Goal: Task Accomplishment & Management: Use online tool/utility

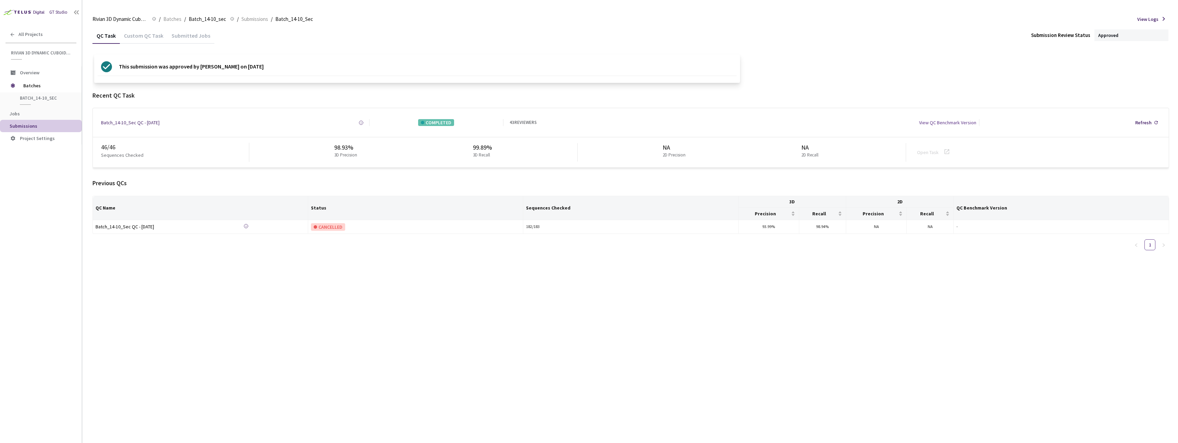
click at [159, 14] on div "Rivian 3D Dynamic Cuboids[2024-25] Rivian 3D Dynamic Cuboids[2024-25] / Batches…" at bounding box center [630, 19] width 1077 height 16
click at [167, 16] on span "Batches" at bounding box center [172, 19] width 18 height 8
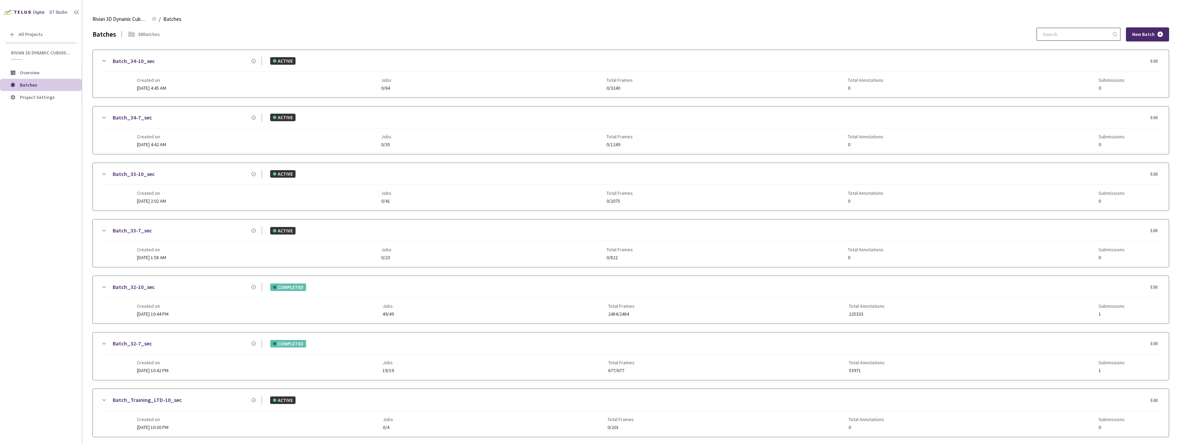
click at [1069, 30] on input at bounding box center [1075, 34] width 73 height 12
paste input "31-10"
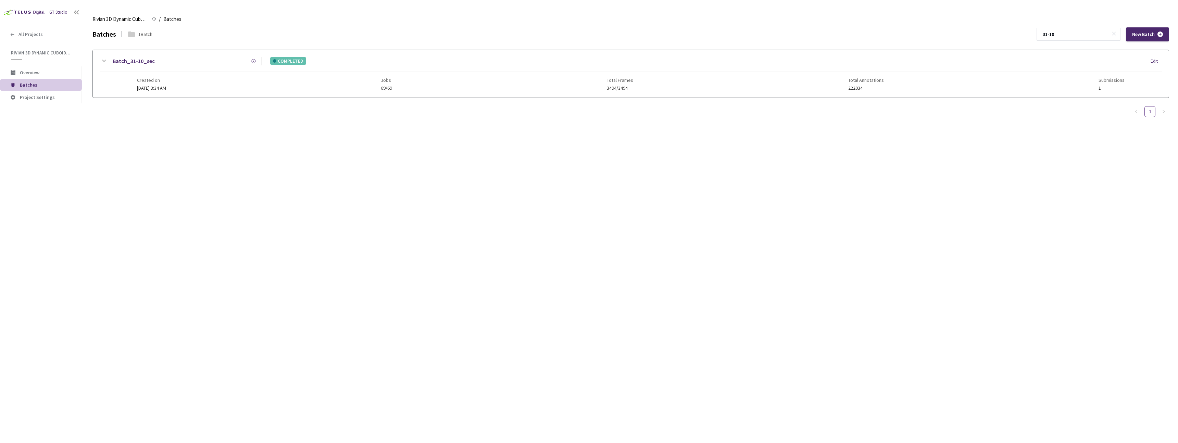
type input "31-10"
click at [422, 76] on div "Created on 29 Jul, 2025 at 3:34 AM Jobs 69/69 Total Frames 3494/3494 Total Anno…" at bounding box center [631, 81] width 988 height 19
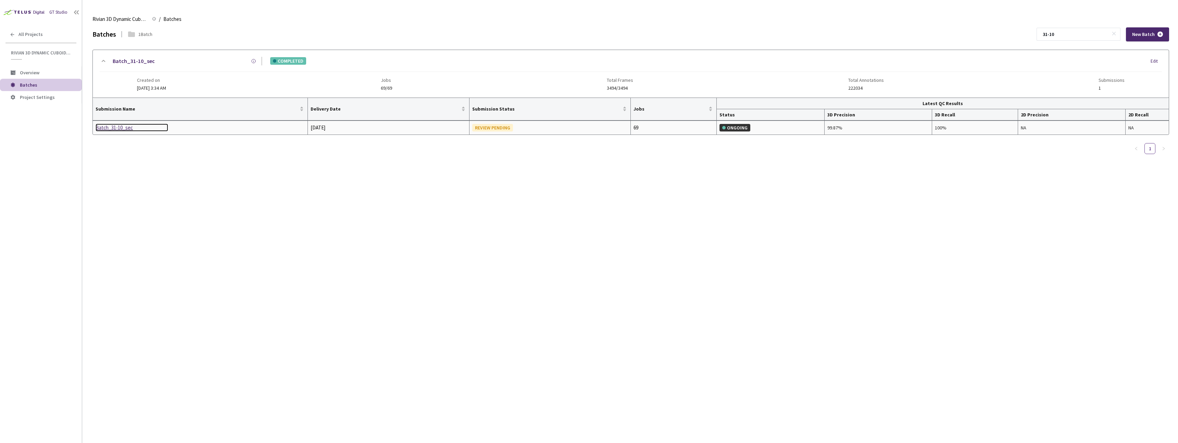
click at [123, 125] on div "Batch_31-10_sec" at bounding box center [132, 128] width 73 height 8
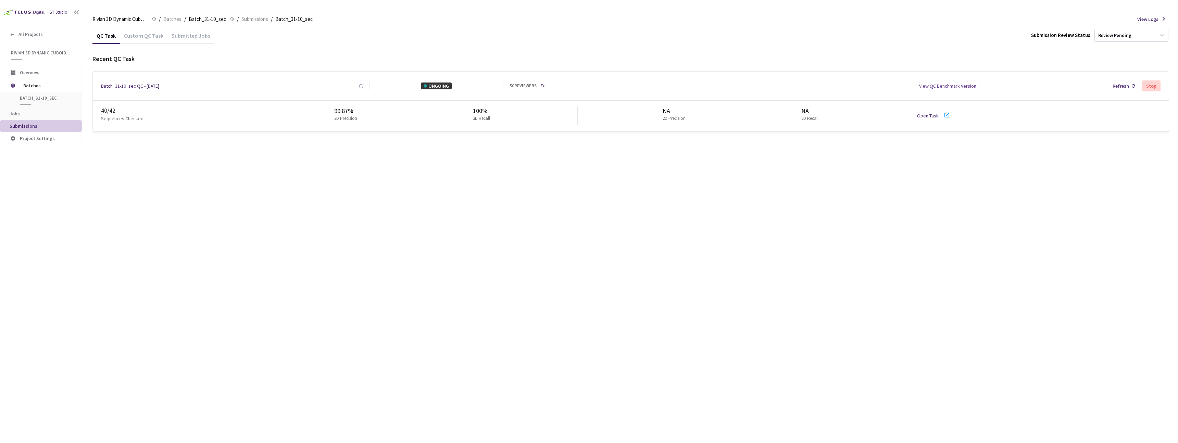
click at [920, 113] on link "Open Task" at bounding box center [928, 116] width 22 height 6
click at [320, 191] on div "QC Task Custom QC Task Submitted Jobs Submission Review Status Review Pending R…" at bounding box center [630, 235] width 1077 height 416
click at [542, 83] on link "Edit" at bounding box center [544, 86] width 7 height 7
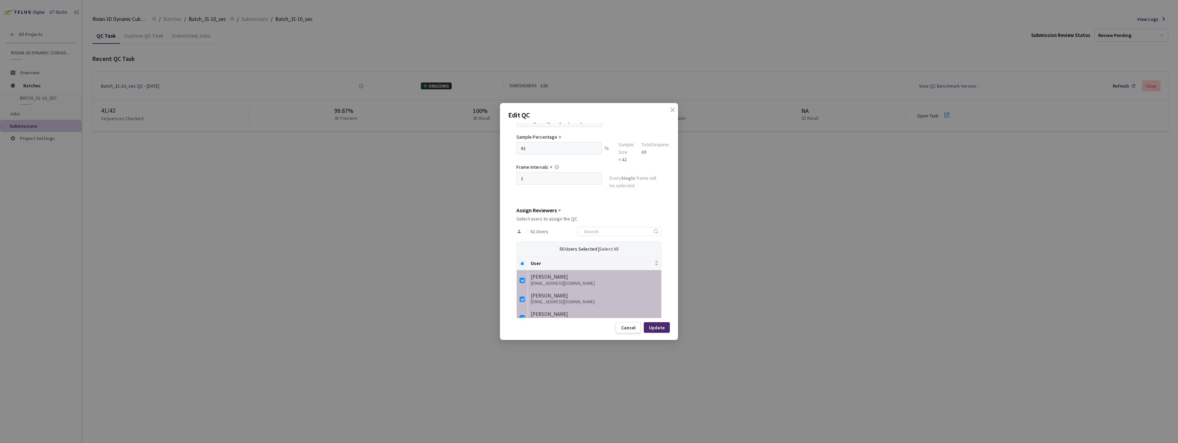
scroll to position [91, 0]
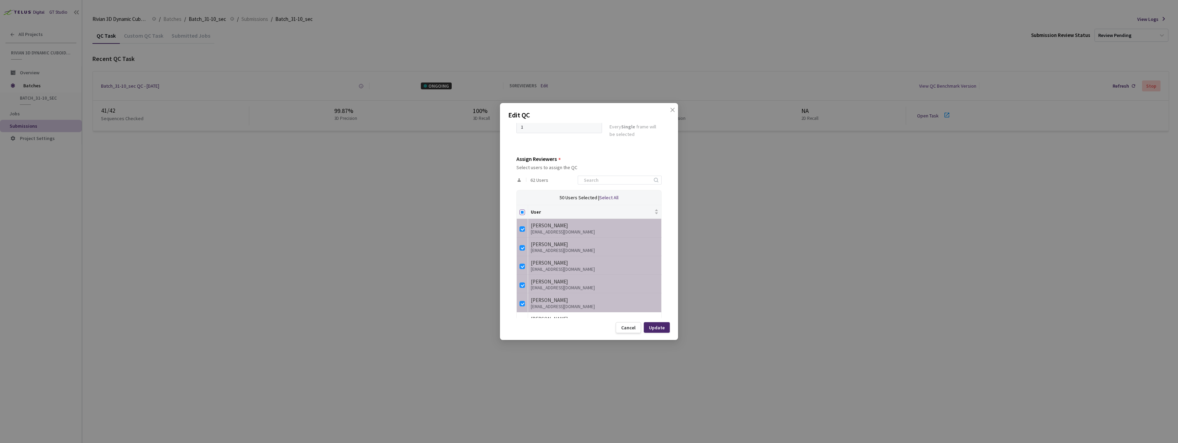
click at [522, 212] on input "Select all" at bounding box center [521, 212] width 5 height 5
checkbox input "true"
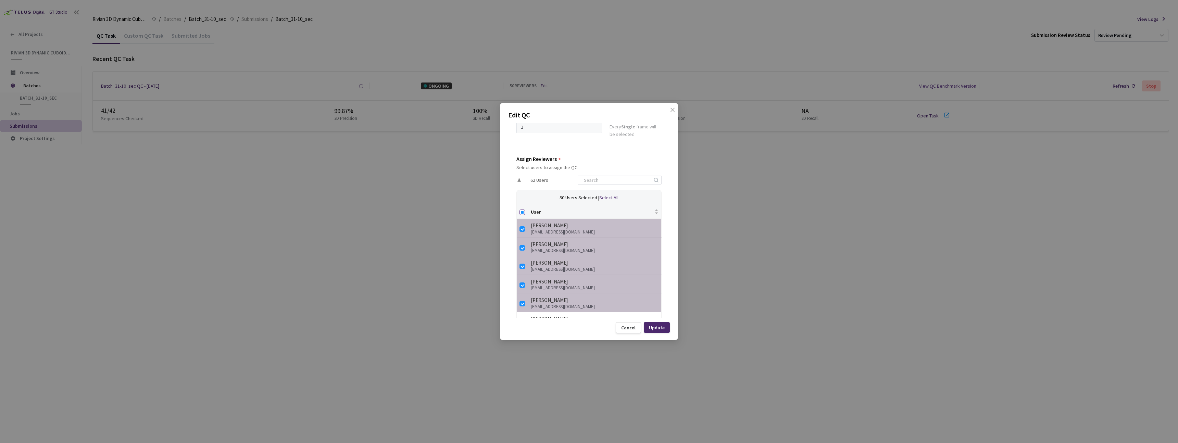
checkbox input "true"
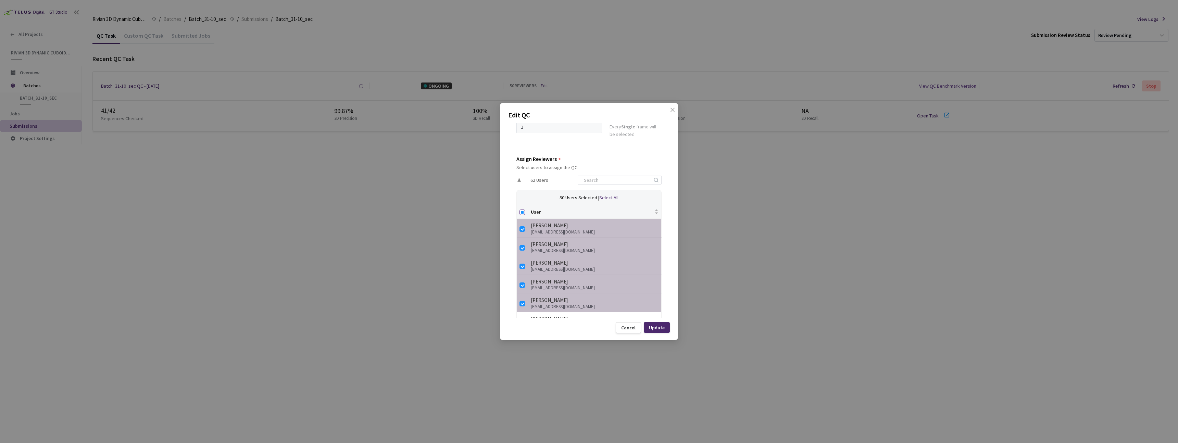
checkbox input "true"
click at [521, 213] on input "Select all" at bounding box center [521, 212] width 5 height 5
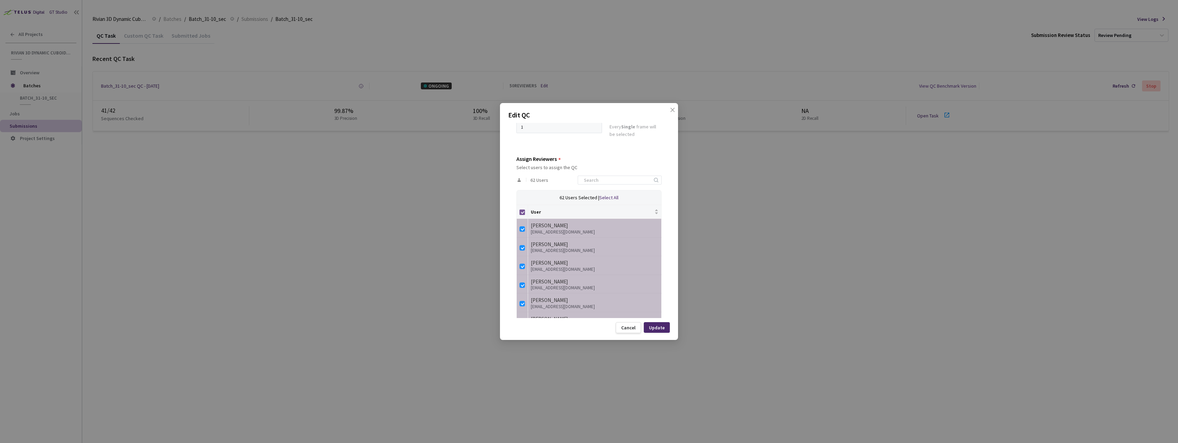
checkbox input "false"
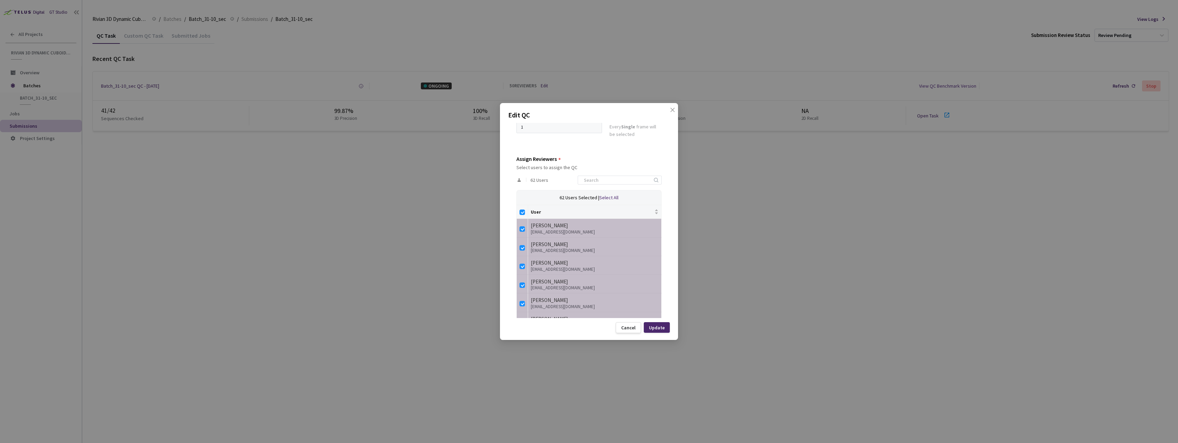
checkbox input "false"
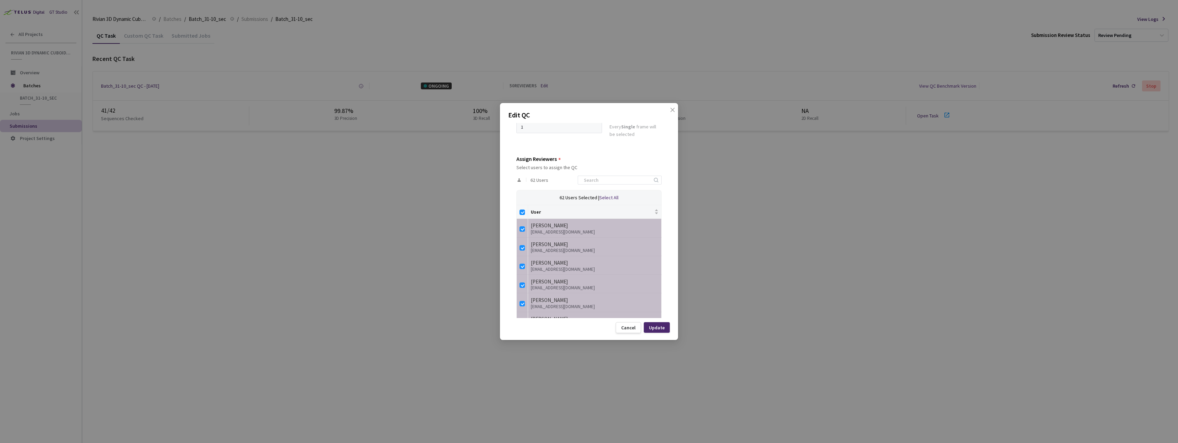
checkbox input "false"
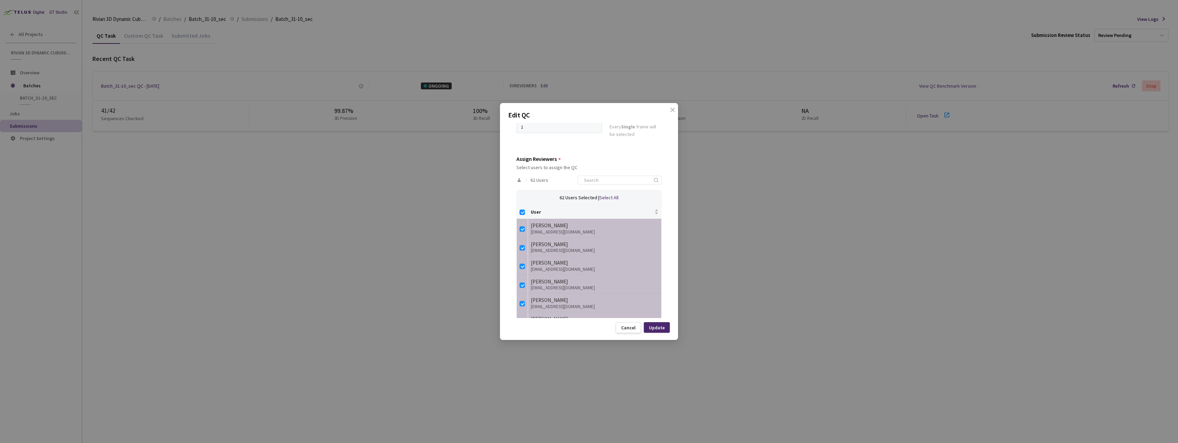
checkbox input "false"
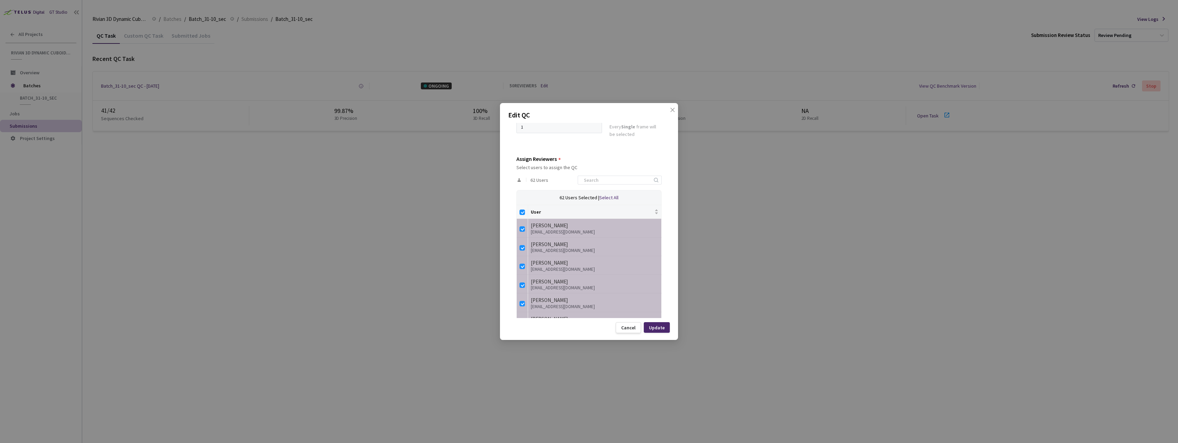
checkbox input "false"
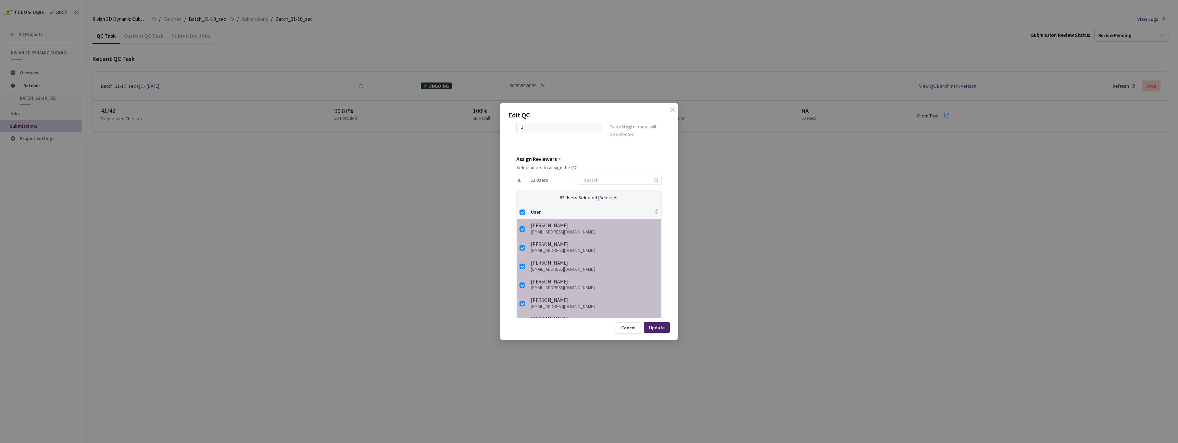
checkbox input "false"
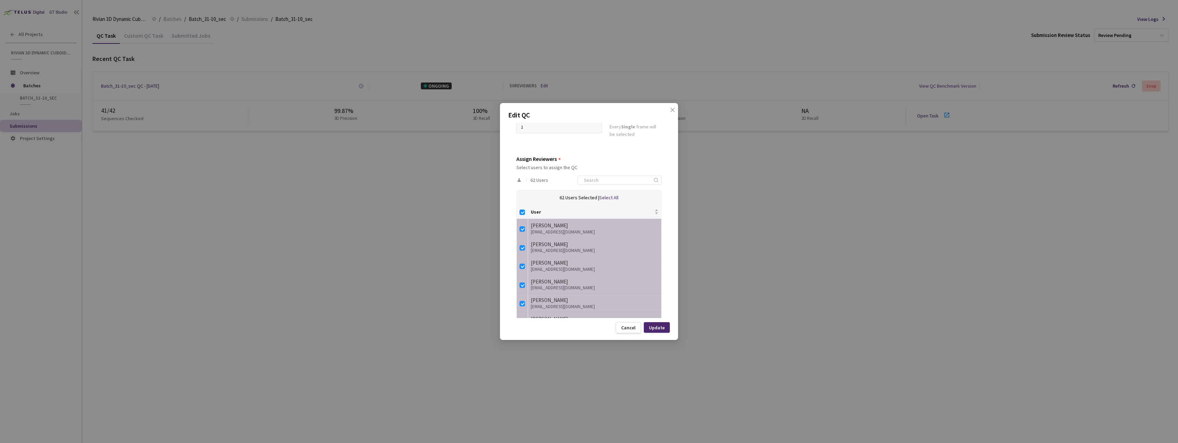
checkbox input "false"
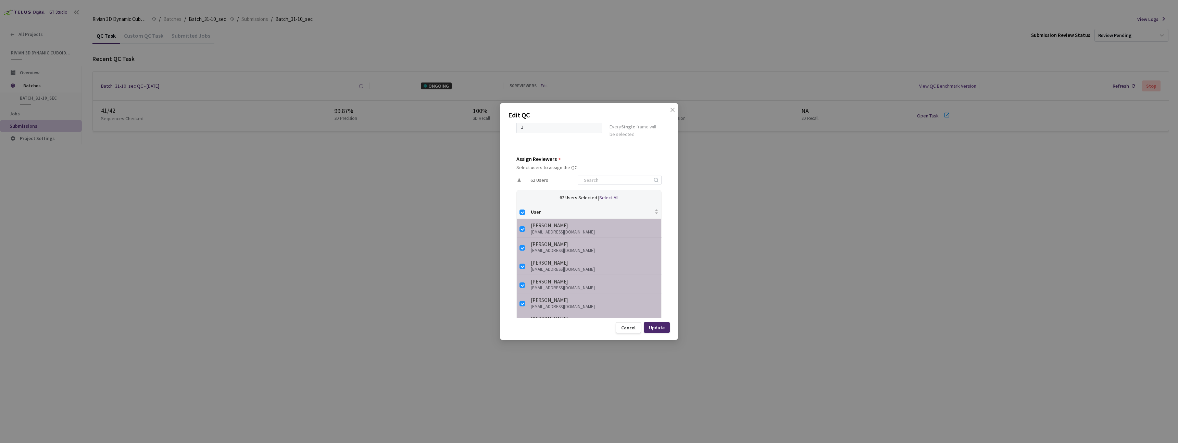
checkbox input "false"
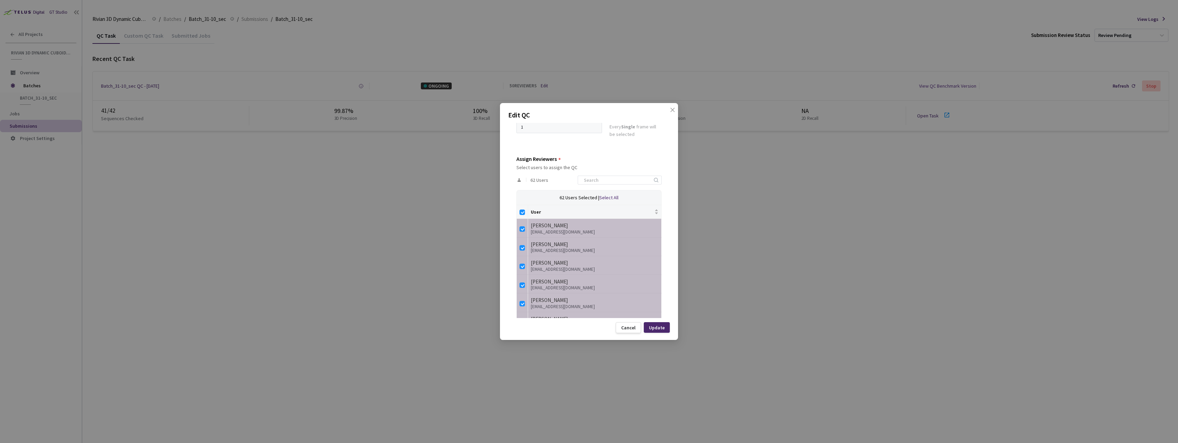
checkbox input "false"
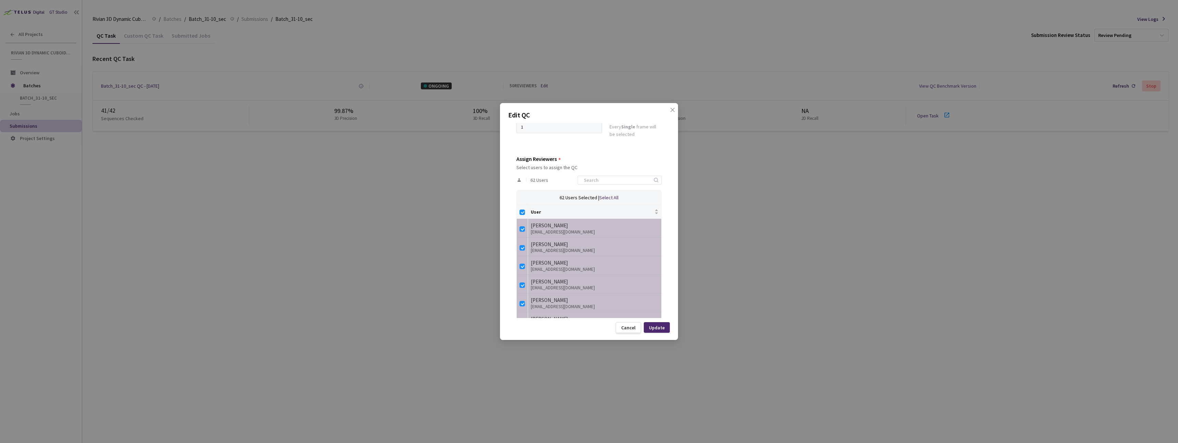
checkbox input "false"
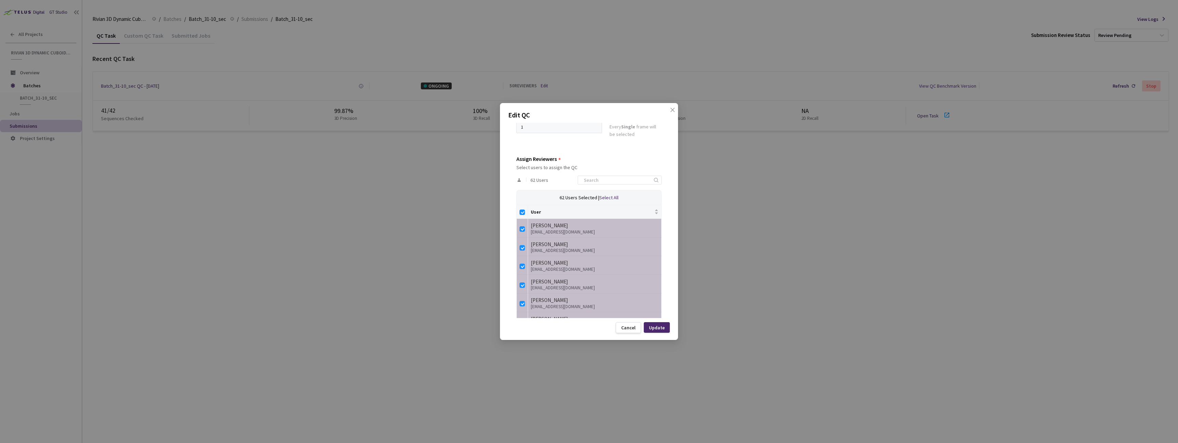
checkbox input "false"
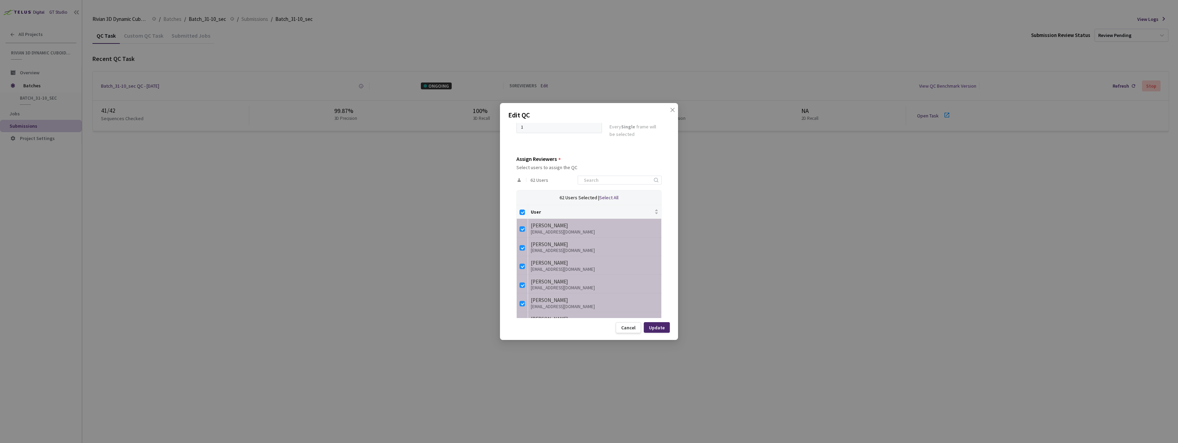
checkbox input "false"
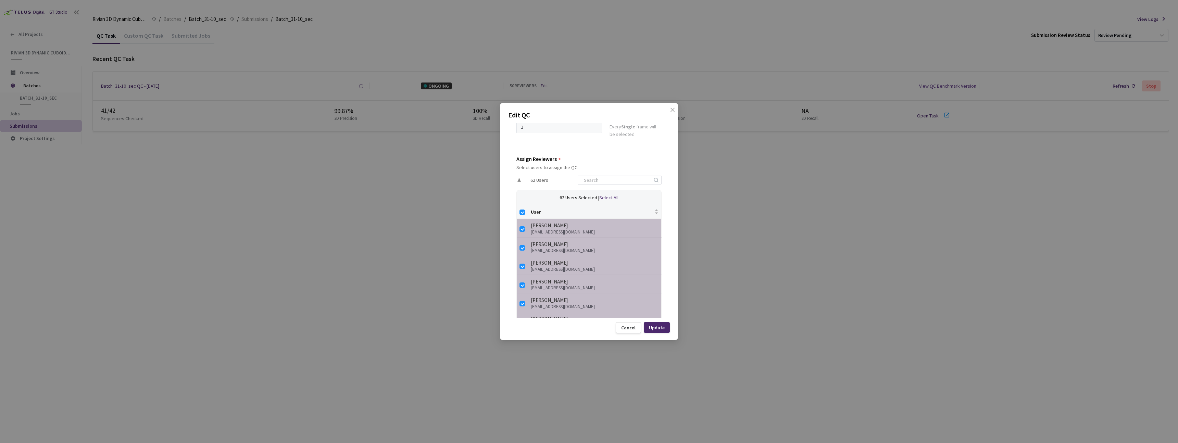
checkbox input "false"
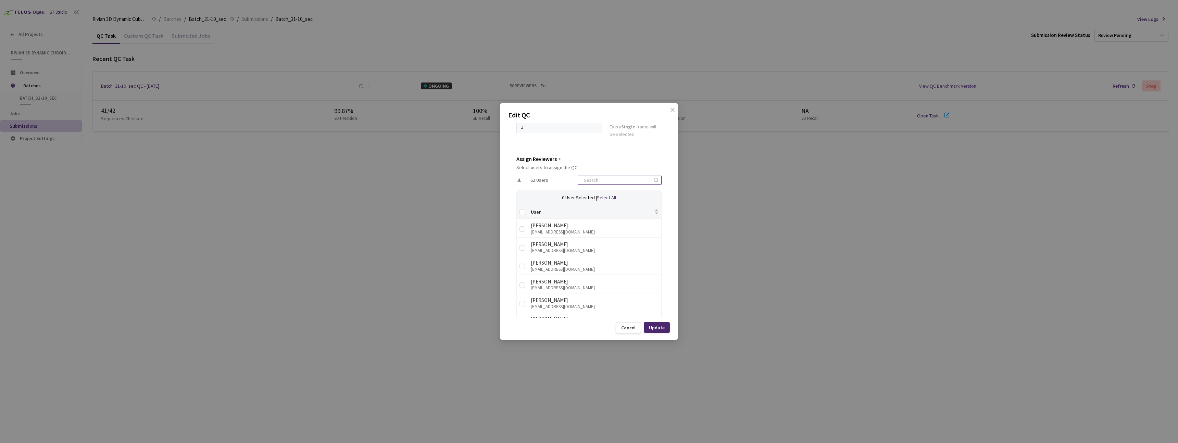
click at [617, 180] on input at bounding box center [616, 180] width 73 height 8
type input "ivas"
click at [525, 304] on td at bounding box center [522, 300] width 11 height 19
click at [521, 300] on input "checkbox" at bounding box center [521, 301] width 5 height 5
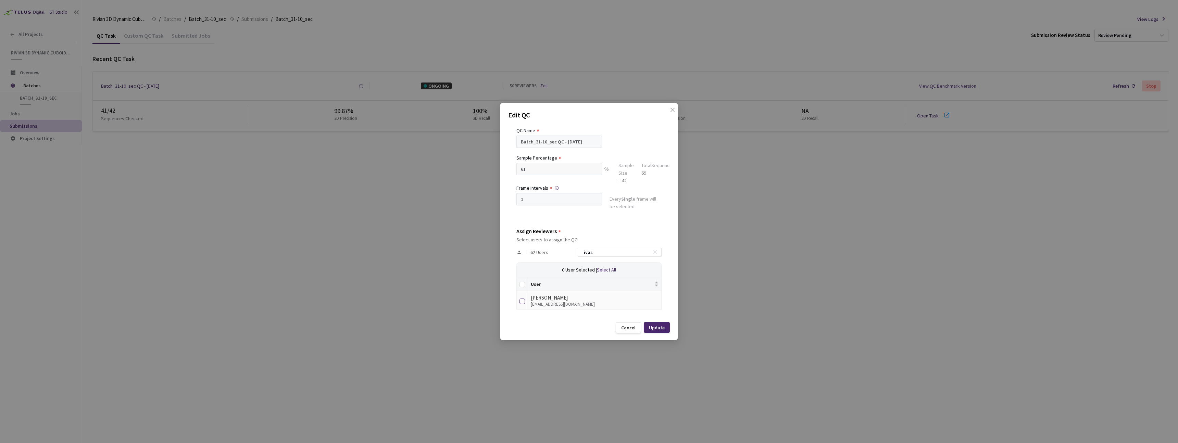
checkbox input "true"
click at [658, 327] on div "Update" at bounding box center [657, 327] width 16 height 5
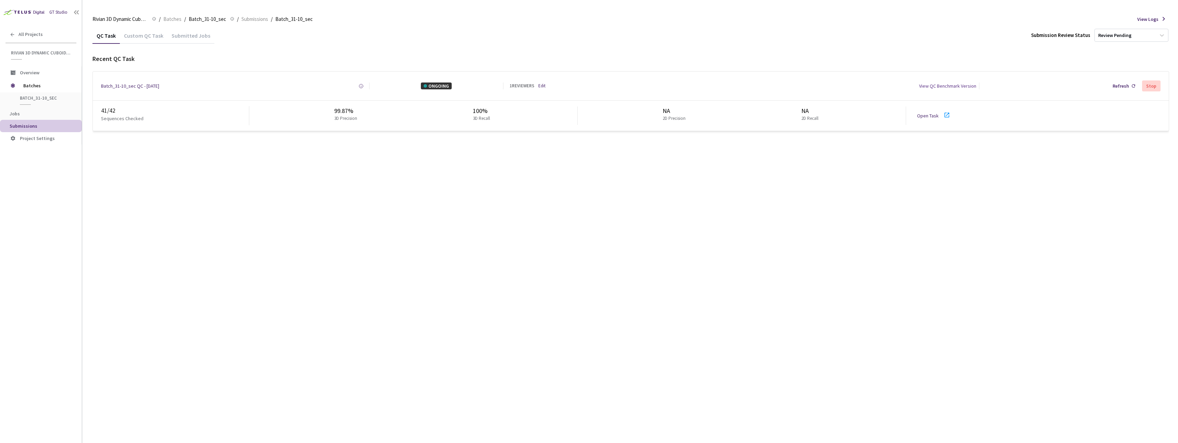
click at [632, 269] on div "QC Task Custom QC Task Submitted Jobs Submission Review Status Review Pending R…" at bounding box center [630, 235] width 1077 height 416
click at [928, 117] on link "Open Task" at bounding box center [928, 116] width 22 height 6
click at [404, 161] on div "QC Task Custom QC Task Submitted Jobs Submission Review Status Review Pending G…" at bounding box center [630, 235] width 1077 height 416
drag, startPoint x: 326, startPoint y: 109, endPoint x: 442, endPoint y: 112, distance: 116.4
click at [442, 112] on div "99.83% 3D Precision 100% 3D Recall" at bounding box center [413, 115] width 328 height 18
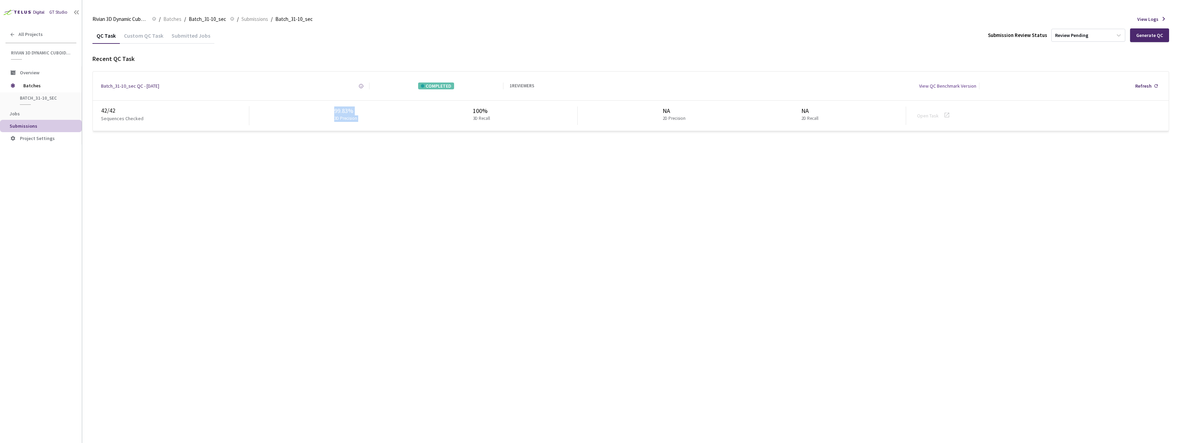
click at [330, 110] on div "99.83% 3D Precision 100% 3D Recall" at bounding box center [413, 115] width 328 height 18
drag, startPoint x: 323, startPoint y: 110, endPoint x: 380, endPoint y: 109, distance: 57.5
click at [380, 109] on div "99.83% 3D Precision 100% 3D Recall" at bounding box center [413, 115] width 328 height 18
copy div "99.83%"
click at [171, 18] on span "Batches" at bounding box center [172, 19] width 18 height 8
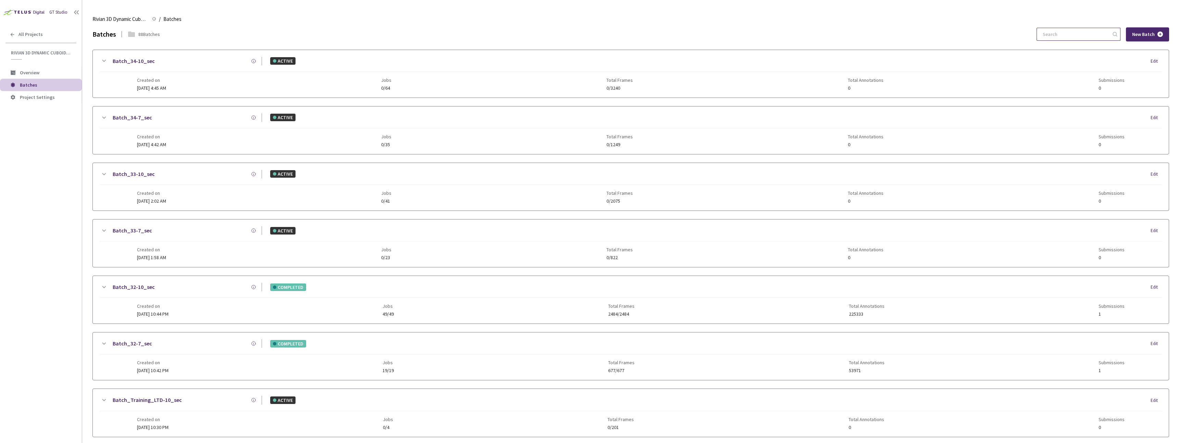
click at [1090, 36] on input at bounding box center [1075, 34] width 73 height 12
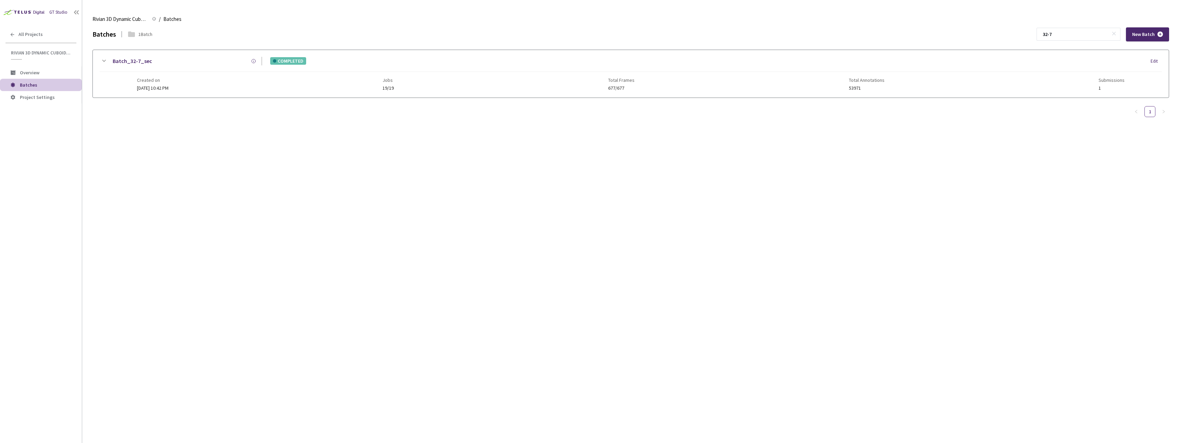
type input "32-7"
click at [301, 68] on div "Batch_32-7_sec COMPLETED Edit" at bounding box center [631, 64] width 1062 height 15
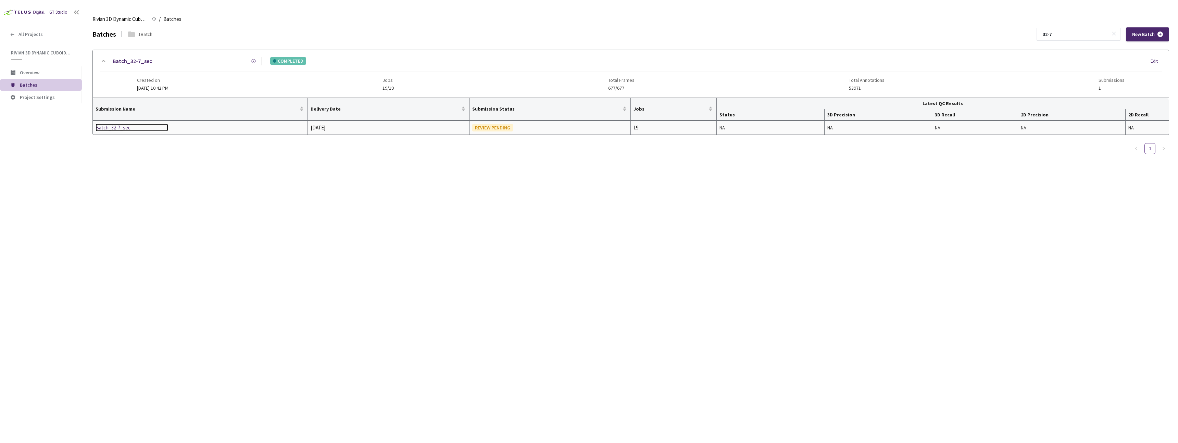
click at [123, 124] on div "Batch_32-7_sec" at bounding box center [132, 128] width 73 height 8
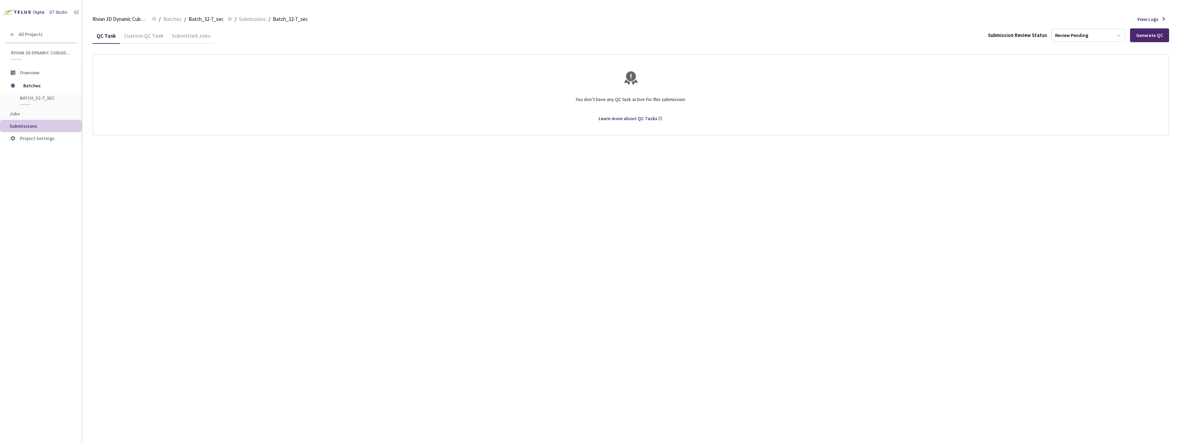
click at [142, 38] on div "Custom QC Task" at bounding box center [144, 38] width 48 height 12
click at [109, 36] on div "QC Task" at bounding box center [105, 38] width 27 height 12
click at [146, 35] on div "Custom QC Task" at bounding box center [144, 38] width 48 height 12
click at [1147, 33] on div "Generate QC" at bounding box center [1149, 35] width 27 height 5
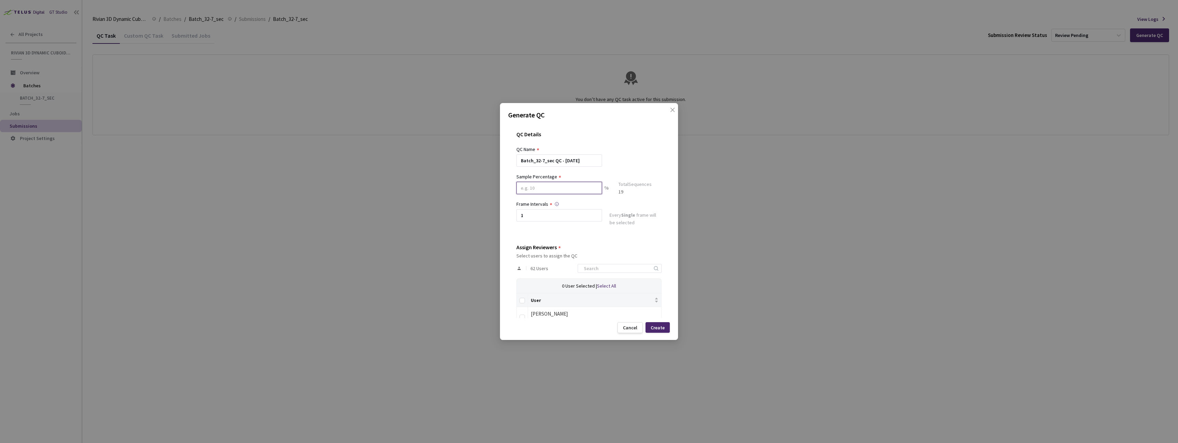
click at [541, 187] on input at bounding box center [559, 188] width 86 height 12
type input "60"
click at [516, 229] on div "QC Details QC Name Batch_32-7_sec QC - [DATE] Sample Percentage 60 % Sample Siz…" at bounding box center [589, 220] width 162 height 195
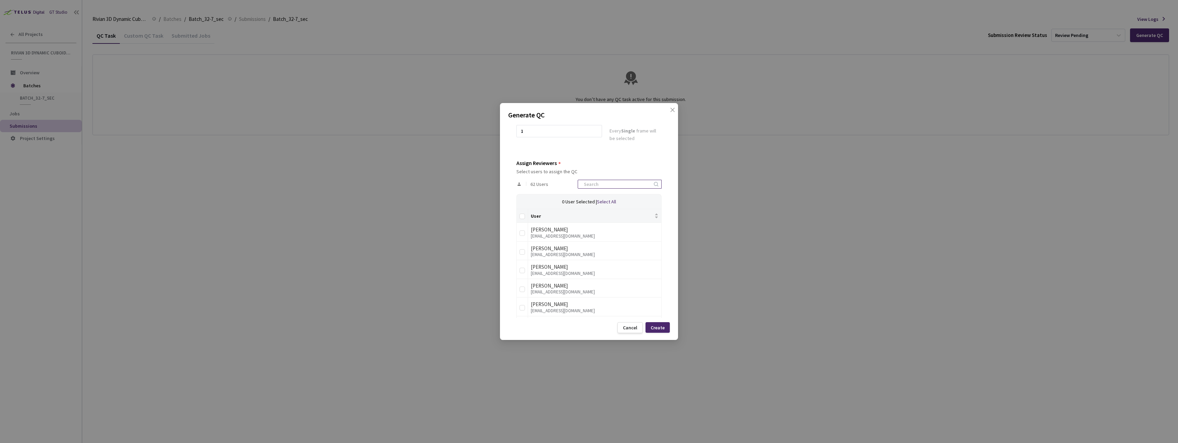
click at [605, 185] on input at bounding box center [616, 184] width 73 height 8
type input "@rivian"
click at [523, 216] on input "Select all" at bounding box center [521, 215] width 5 height 5
checkbox input "true"
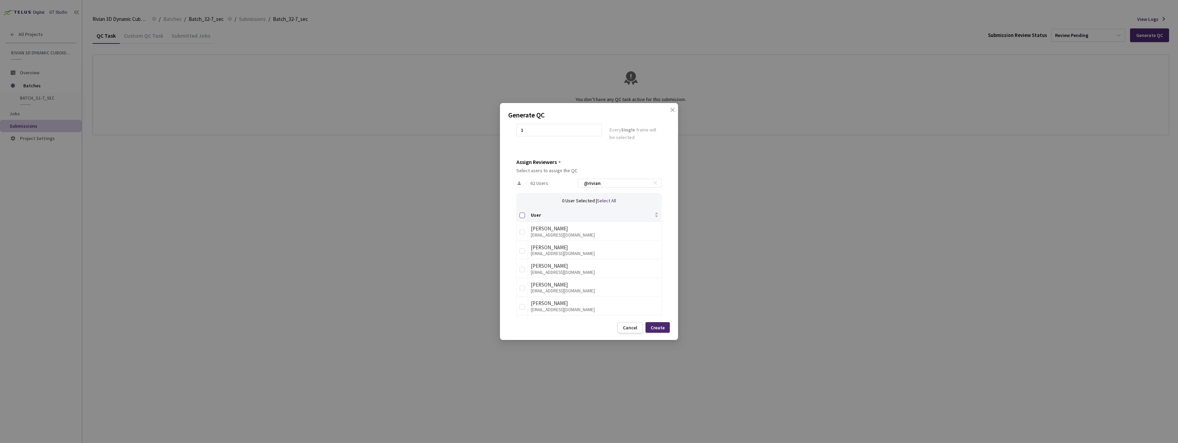
checkbox input "true"
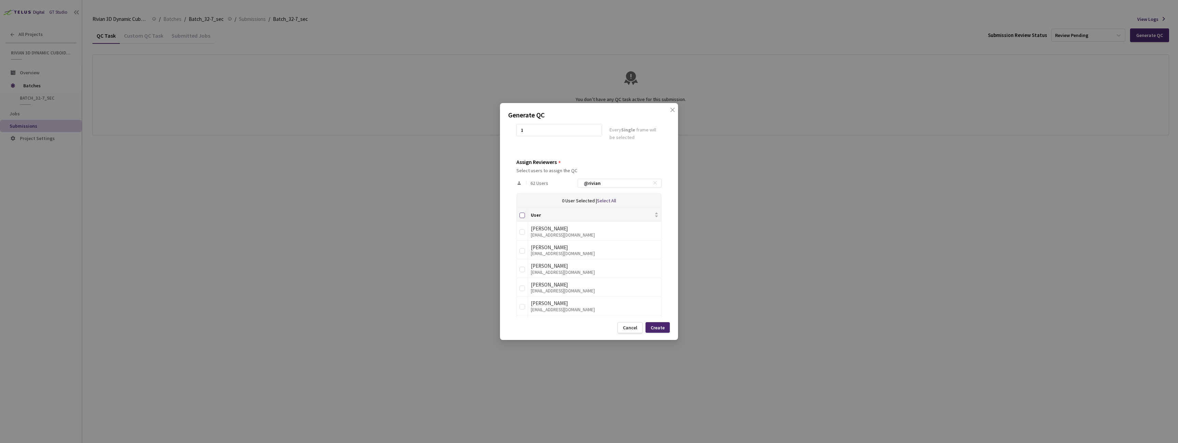
checkbox input "true"
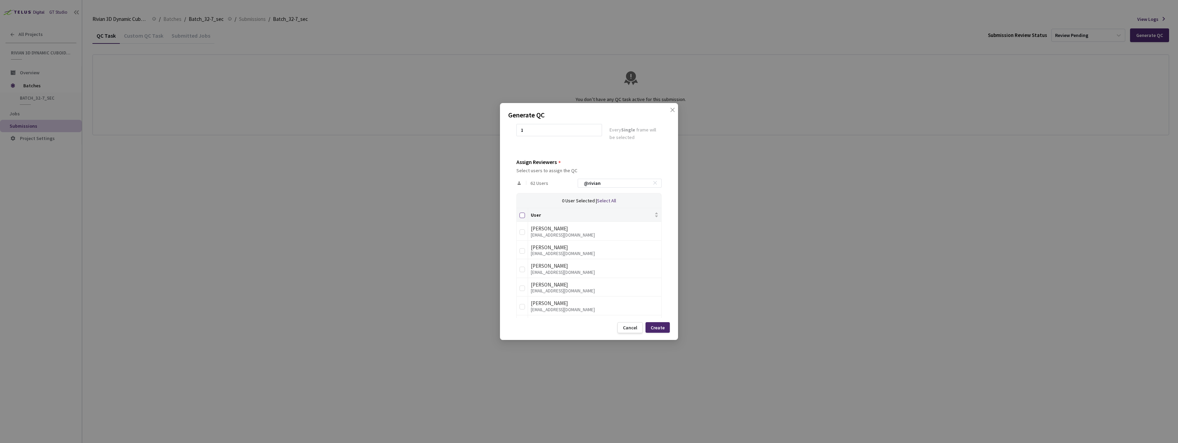
checkbox input "true"
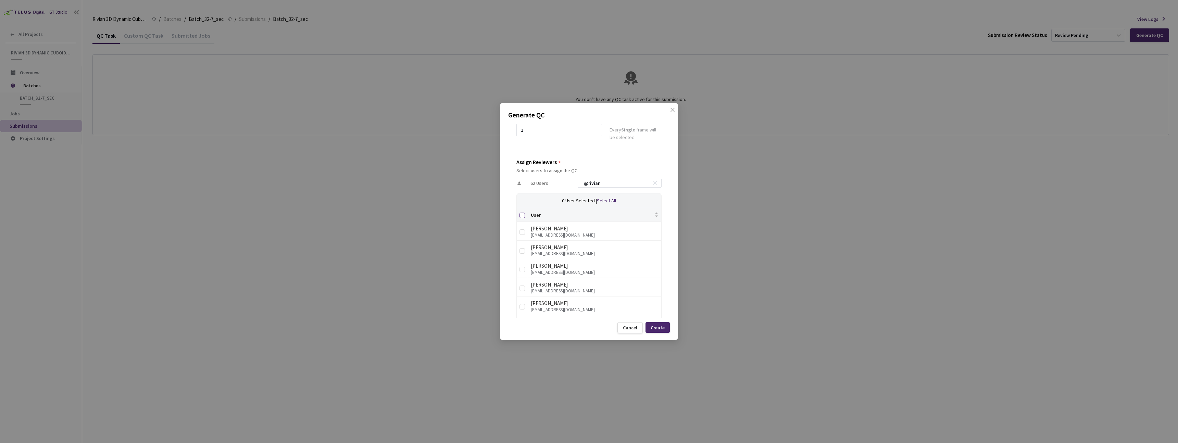
checkbox input "true"
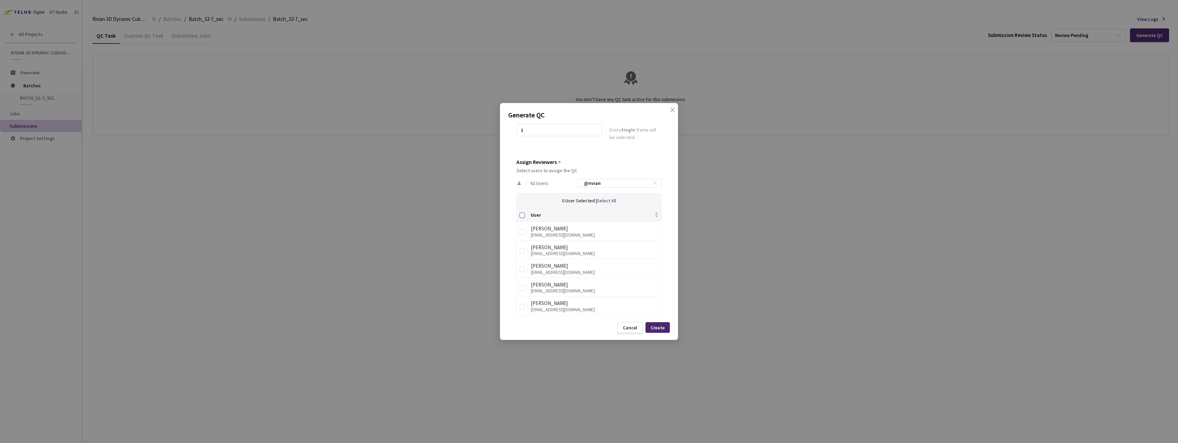
checkbox input "true"
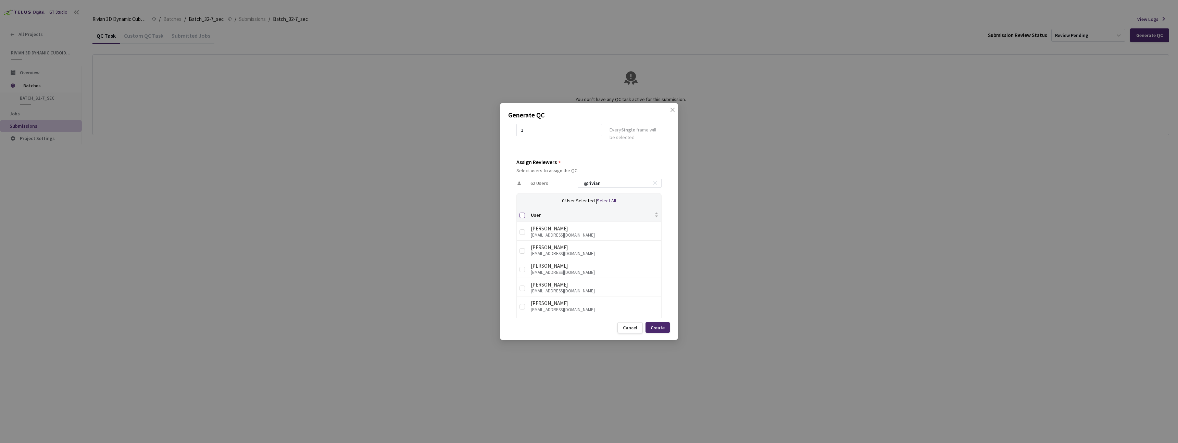
checkbox input "true"
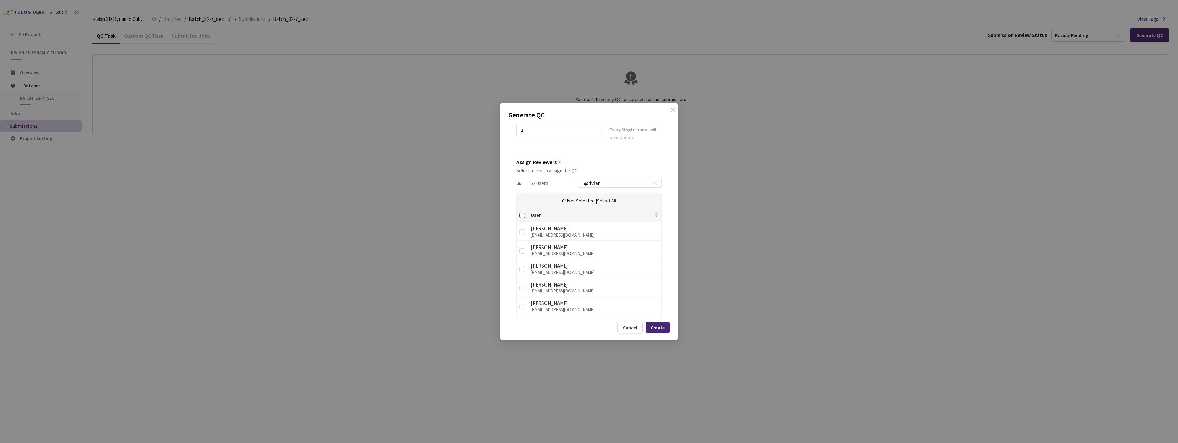
checkbox input "true"
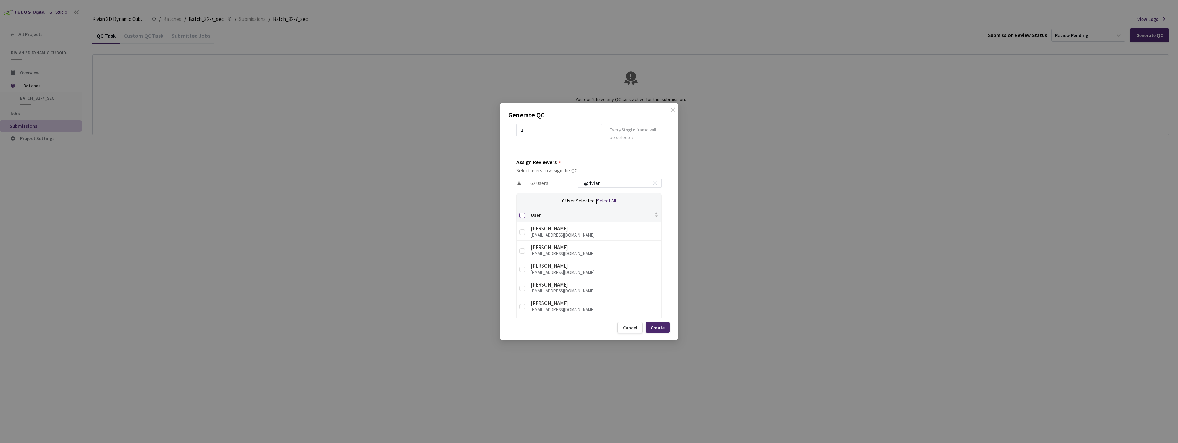
checkbox input "true"
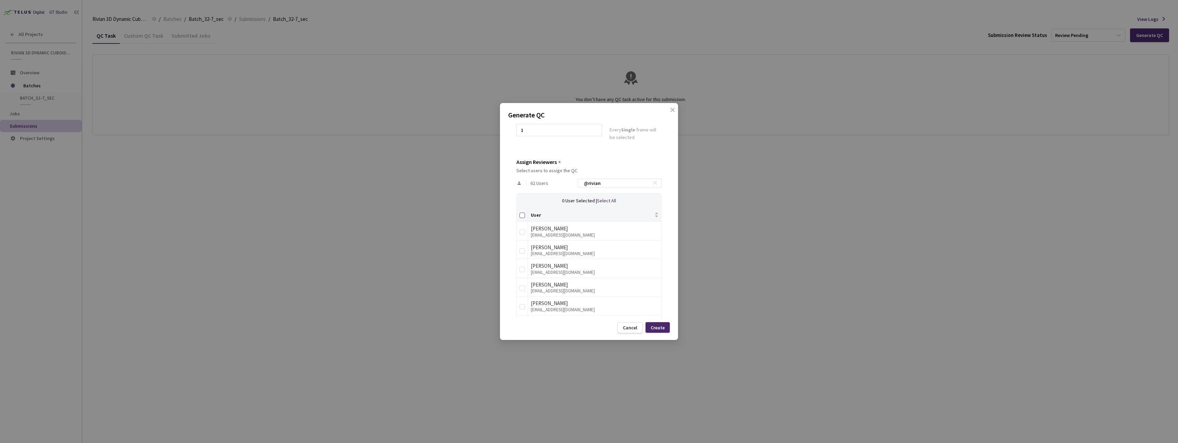
checkbox input "true"
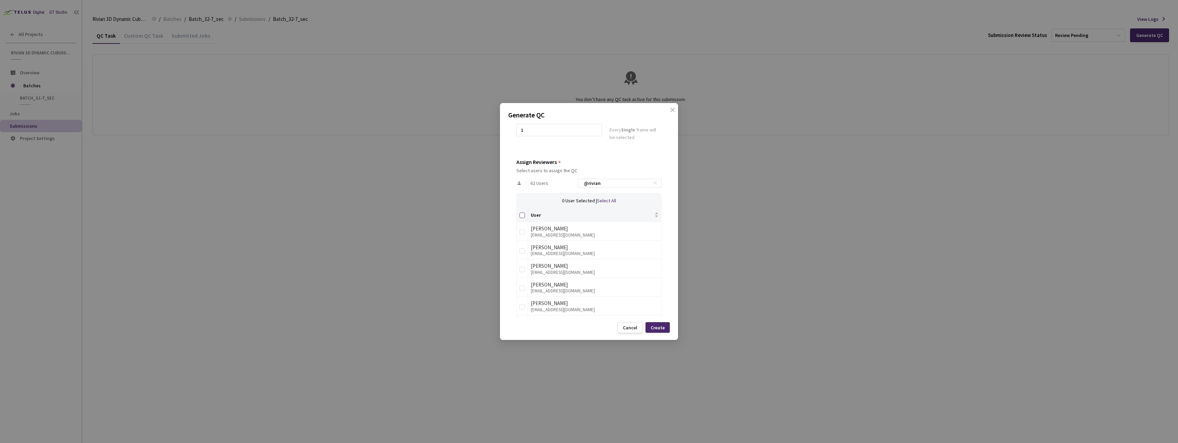
checkbox input "true"
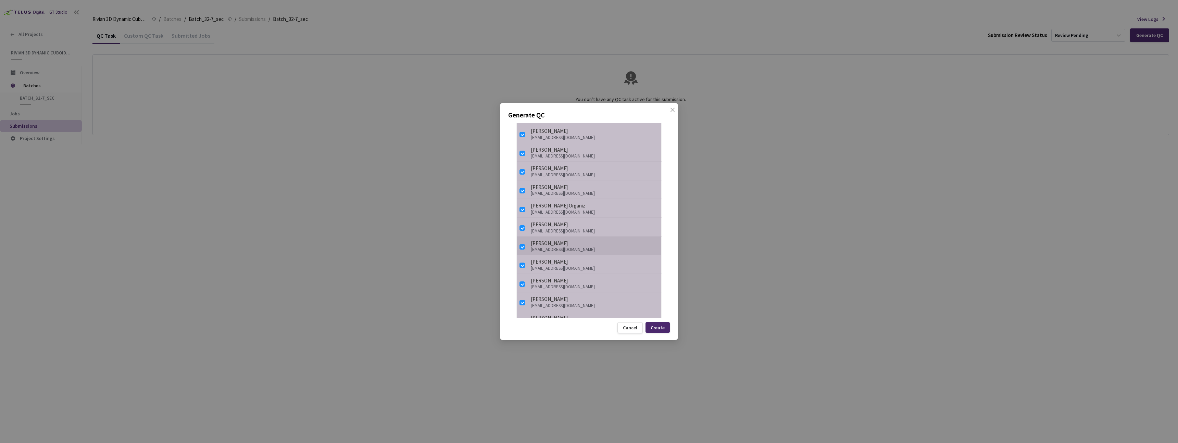
scroll to position [897, 0]
click at [656, 328] on div "Create" at bounding box center [658, 327] width 14 height 5
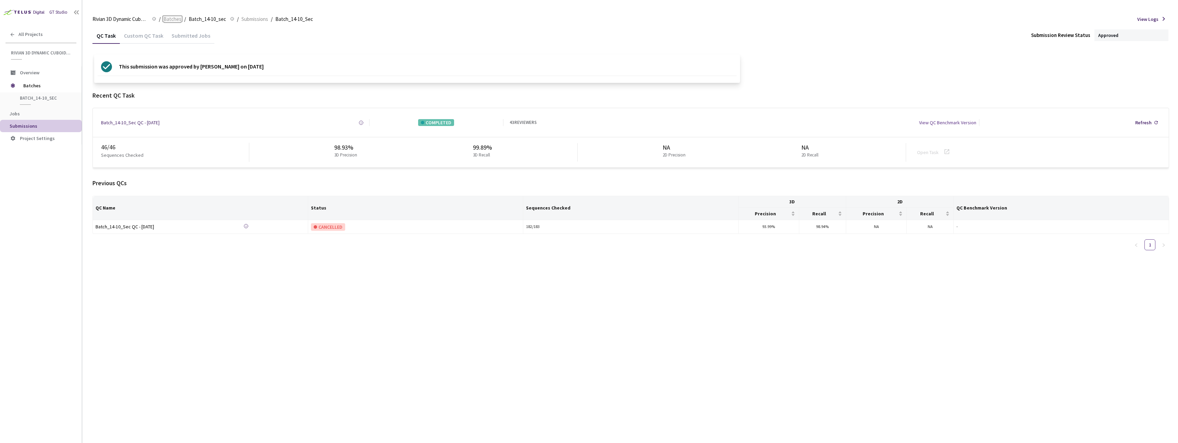
click at [169, 17] on span "Batches" at bounding box center [172, 19] width 18 height 8
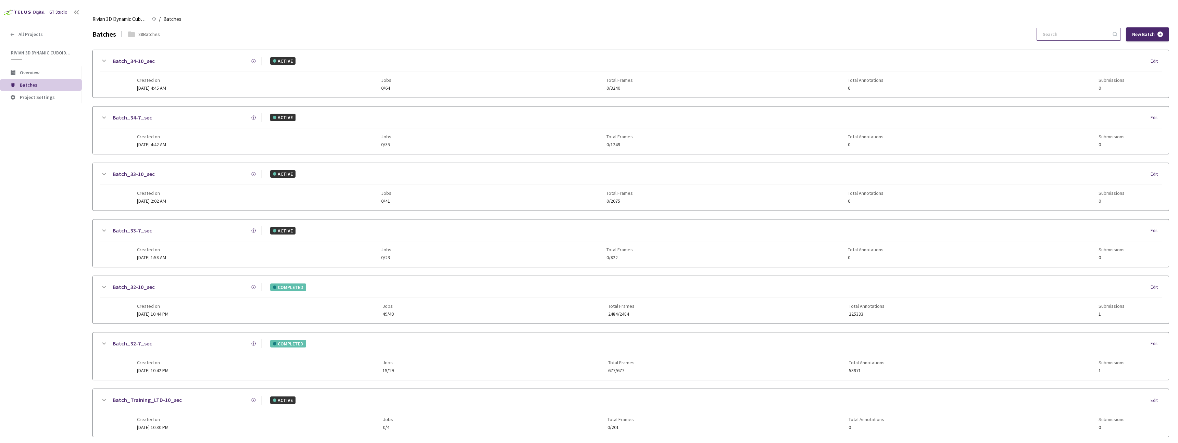
click at [1095, 37] on input at bounding box center [1075, 34] width 73 height 12
paste input "31-7"
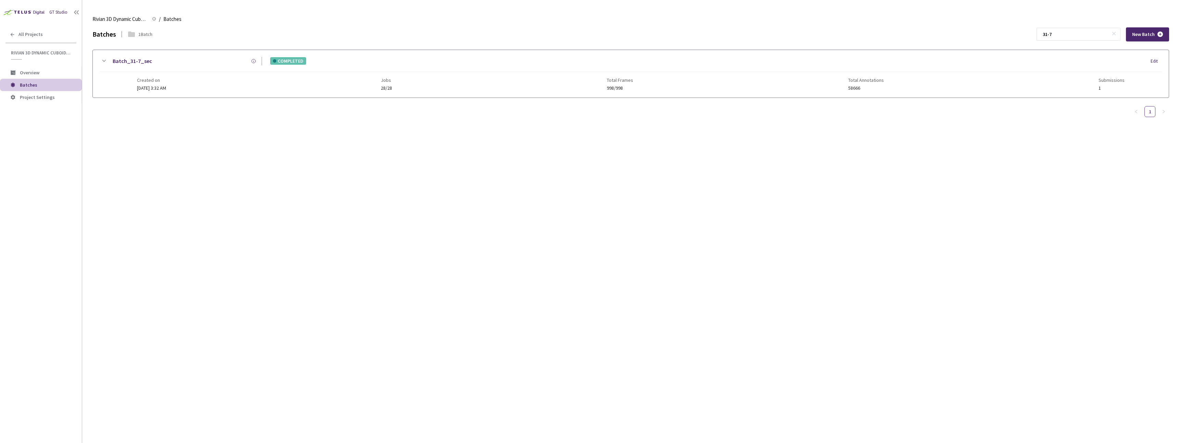
type input "31-7"
click at [538, 77] on div "Created on 29 Jul, 2025 at 3:32 AM Jobs 28/28 Total Frames 998/998 Total Annota…" at bounding box center [631, 81] width 988 height 19
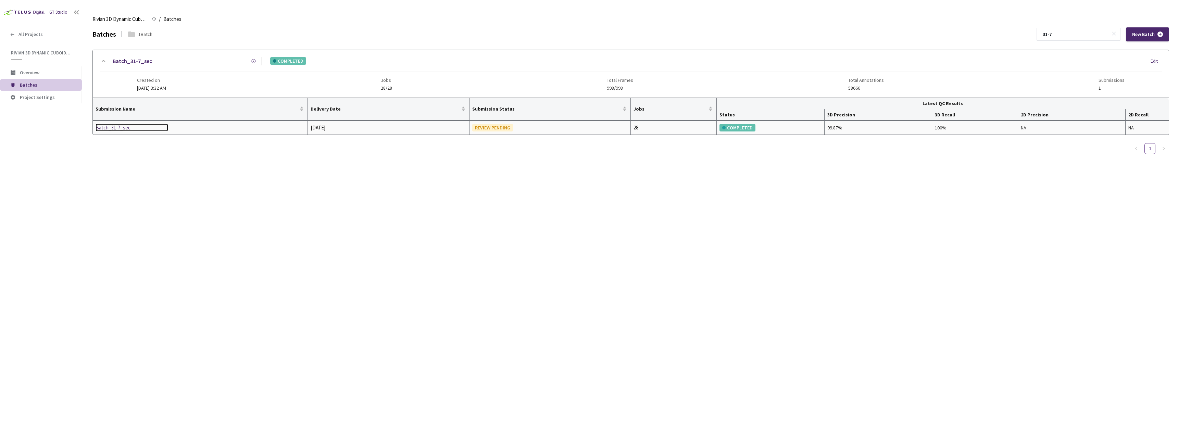
click at [114, 129] on div "Batch_31-7_sec" at bounding box center [132, 128] width 73 height 8
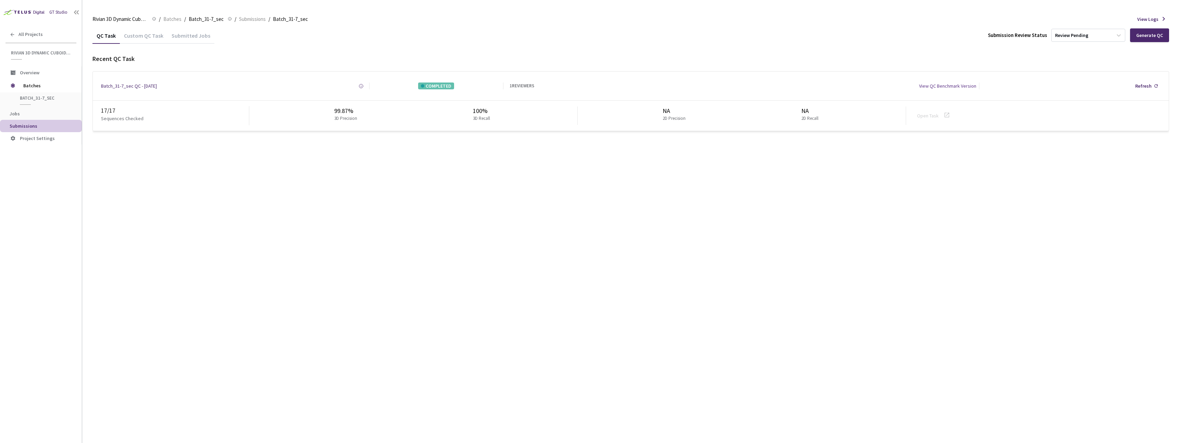
click at [139, 38] on div "Custom QC Task" at bounding box center [144, 38] width 48 height 12
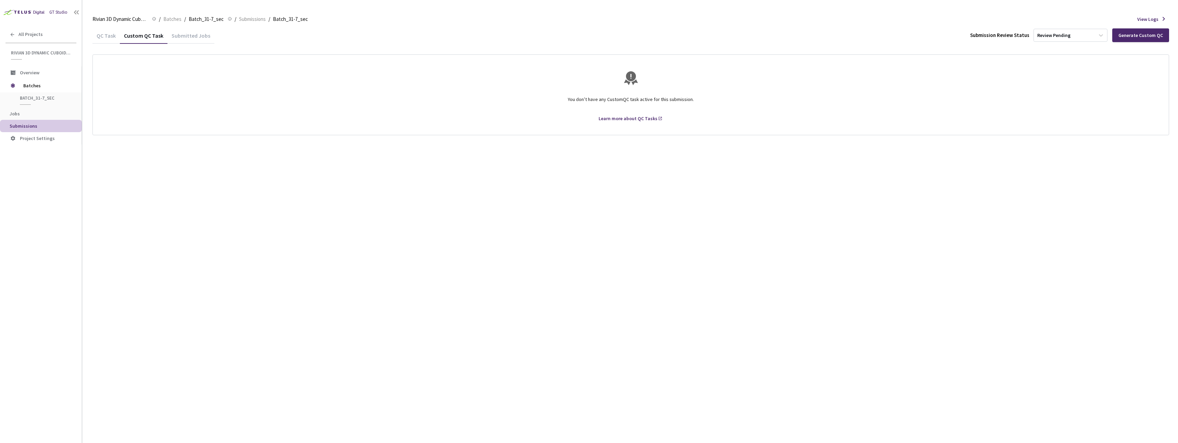
click at [94, 38] on div "QC Task" at bounding box center [105, 38] width 27 height 12
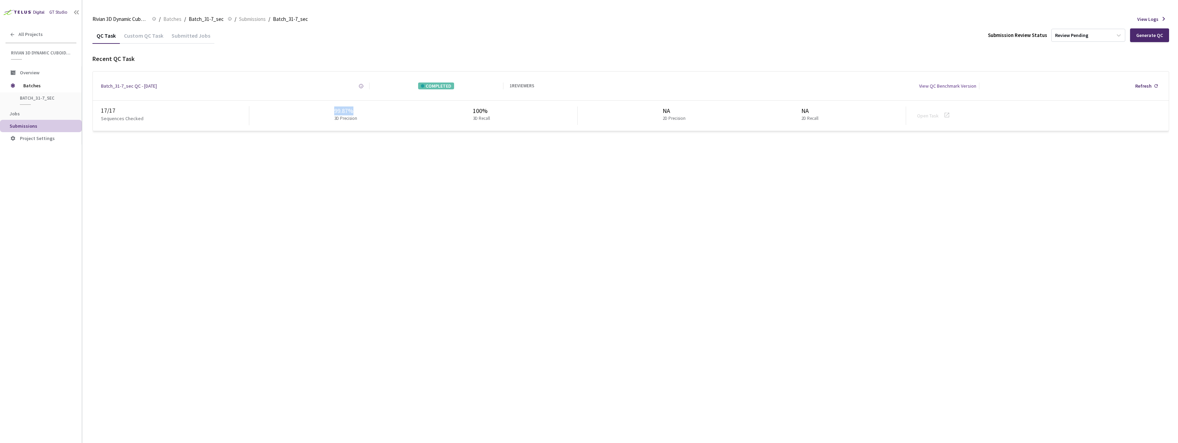
drag, startPoint x: 321, startPoint y: 110, endPoint x: 388, endPoint y: 110, distance: 66.8
click at [388, 110] on div "99.87% 3D Precision 100% 3D Recall" at bounding box center [413, 115] width 328 height 18
copy div "99.87%"
click at [173, 20] on span "Batches" at bounding box center [172, 19] width 18 height 8
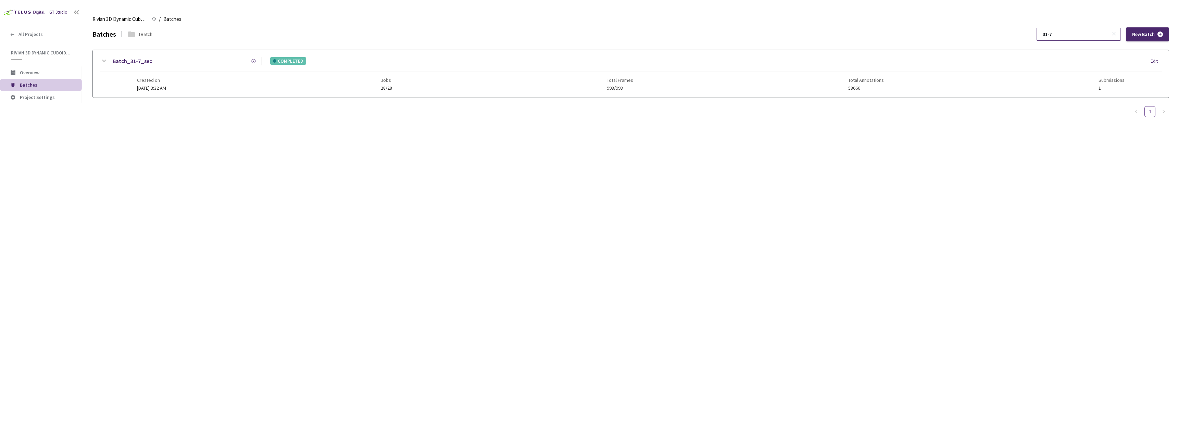
click at [1062, 35] on input "31-7" at bounding box center [1075, 34] width 73 height 12
type input "32-7"
click at [261, 98] on div "Batch_32-7_sec COMPLETED Edit Created on [DATE] 10:42 PM Jobs 19/19 Total Frame…" at bounding box center [630, 78] width 1077 height 56
click at [257, 98] on div "Batch_32-7_sec COMPLETED Edit Created on [DATE] 10:42 PM Jobs 19/19 Total Frame…" at bounding box center [630, 78] width 1077 height 56
click at [258, 92] on div "Batch_32-7_sec COMPLETED Edit Created on [DATE] 10:42 PM Jobs 19/19 Total Frame…" at bounding box center [631, 74] width 1076 height 48
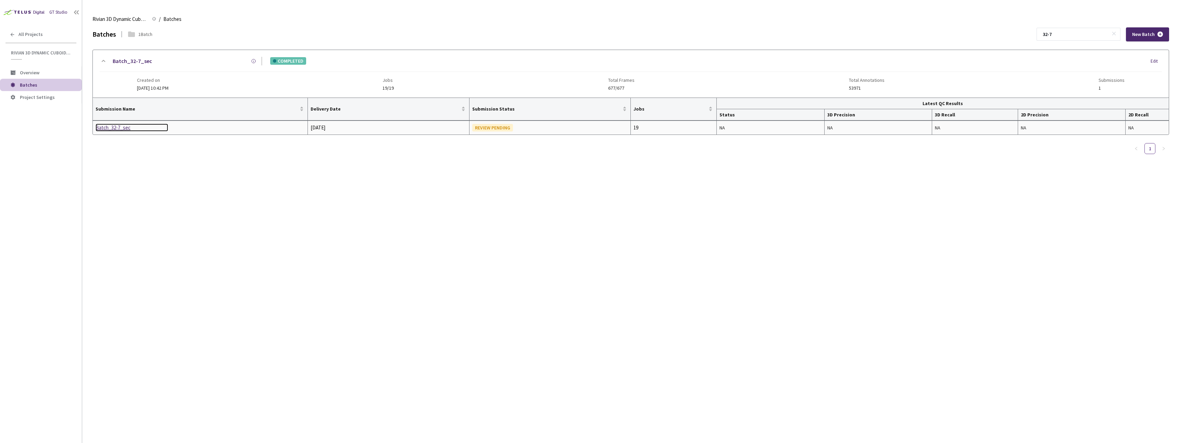
click at [122, 127] on div "Batch_32-7_sec" at bounding box center [132, 128] width 73 height 8
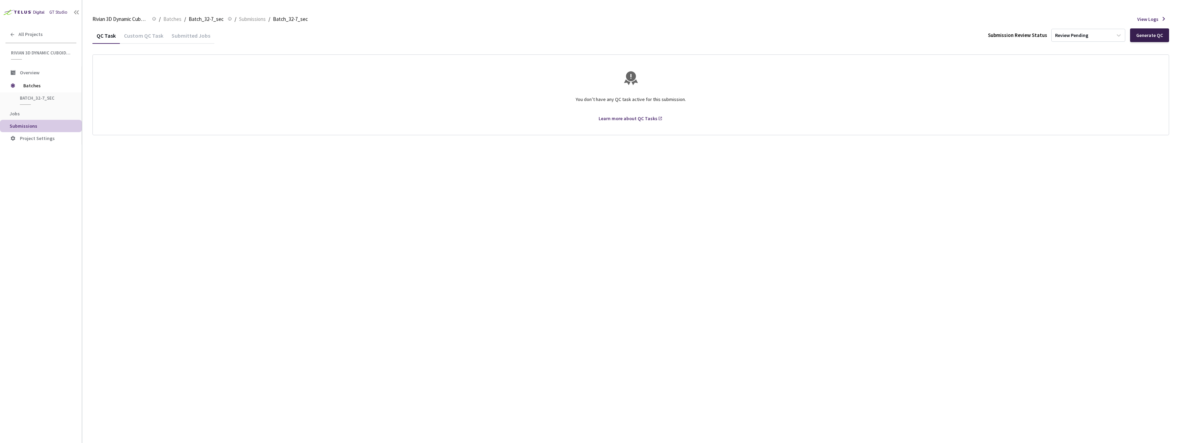
click at [1165, 35] on div "Generate QC" at bounding box center [1149, 35] width 39 height 14
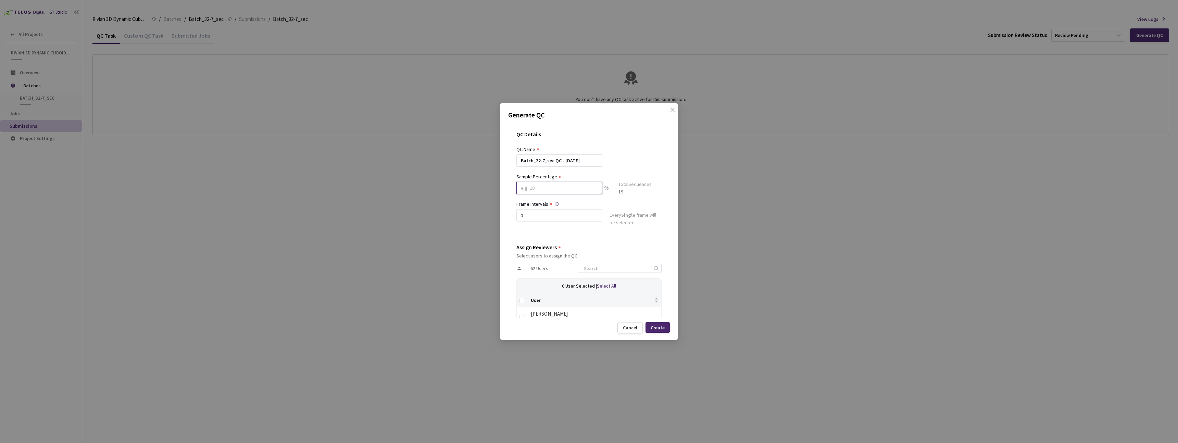
click at [542, 185] on input at bounding box center [559, 188] width 86 height 12
type input "60"
click at [530, 218] on input "1" at bounding box center [559, 218] width 86 height 12
drag, startPoint x: 542, startPoint y: 218, endPoint x: 657, endPoint y: 227, distance: 115.7
click at [657, 227] on div "QC Details QC Name Batch_32-7_sec QC - 27 Aug, 2025 Sample Percentage 60 % Samp…" at bounding box center [589, 220] width 162 height 195
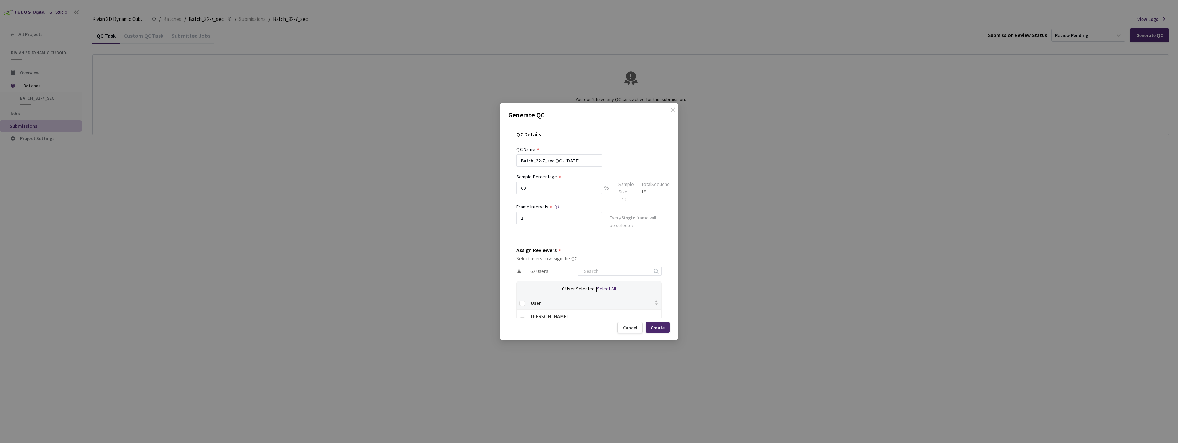
click at [638, 235] on div "QC Details QC Name Batch_32-7_sec QC - 27 Aug, 2025 Sample Percentage 60 % Samp…" at bounding box center [589, 220] width 162 height 195
click at [568, 220] on input "1" at bounding box center [559, 218] width 86 height 12
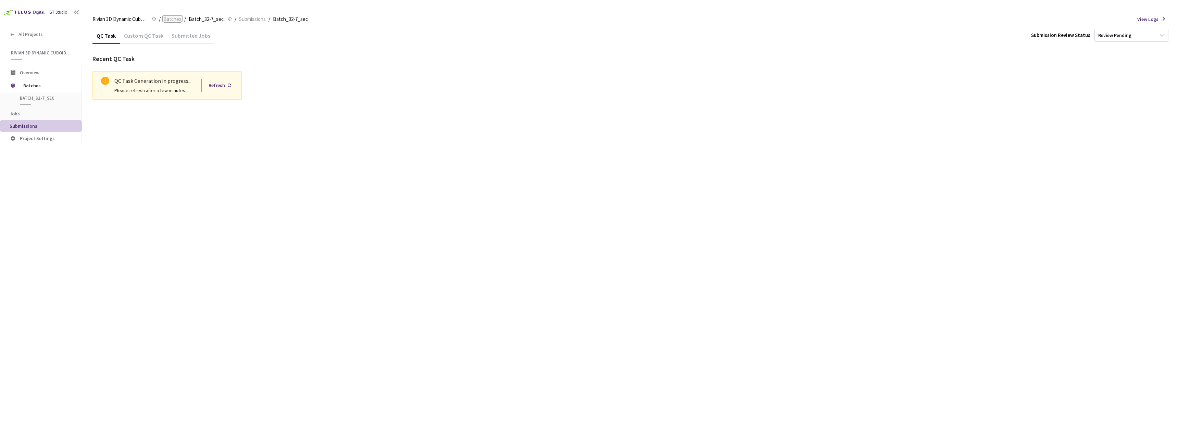
click at [173, 18] on span "Batches" at bounding box center [172, 19] width 18 height 8
click at [328, 103] on div "QC Task Custom QC Task Submitted Jobs Submission Review Status Review Pending R…" at bounding box center [630, 67] width 1077 height 81
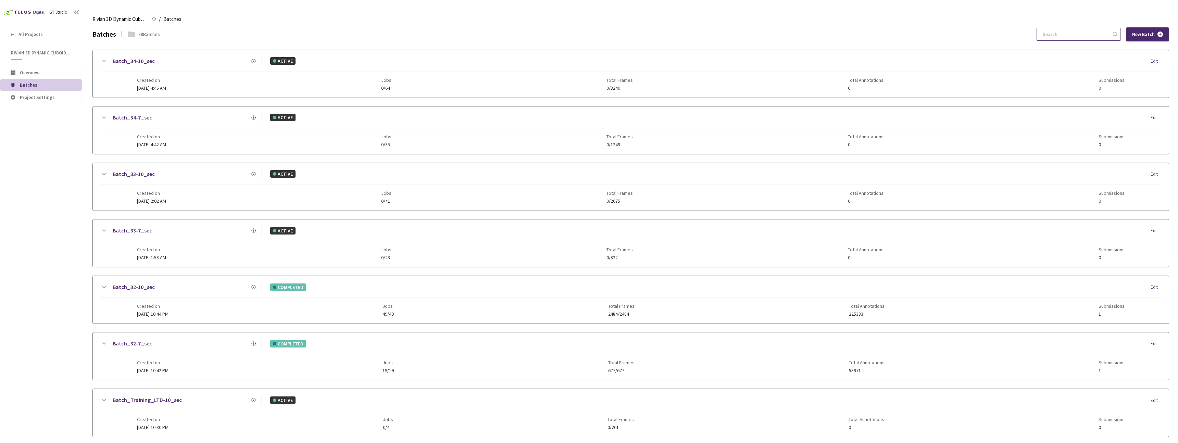
click at [1055, 31] on input at bounding box center [1075, 34] width 73 height 12
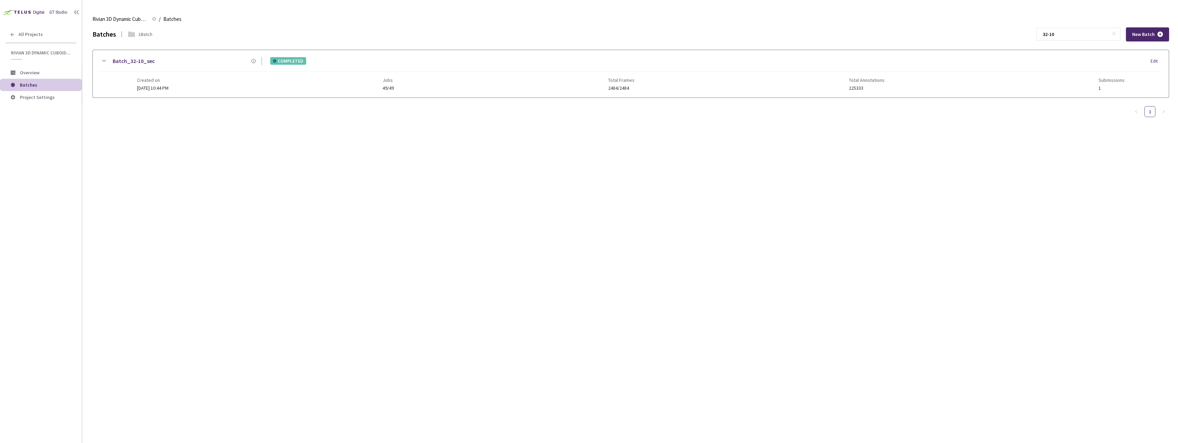
type input "32-10"
click at [616, 134] on div "Batches 1 Batch 32-10 New Batch Batch_32-10_sec COMPLETED Edit Created on [DATE…" at bounding box center [630, 235] width 1077 height 416
click at [501, 71] on div "Batch_32-10_sec COMPLETED Edit" at bounding box center [631, 64] width 1062 height 15
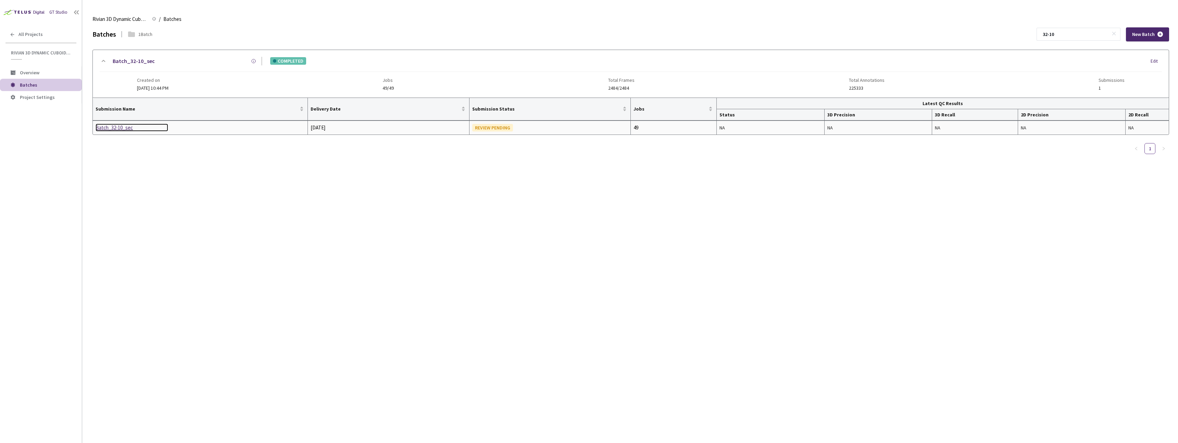
click at [118, 130] on div "Batch_32-10_sec" at bounding box center [132, 128] width 73 height 8
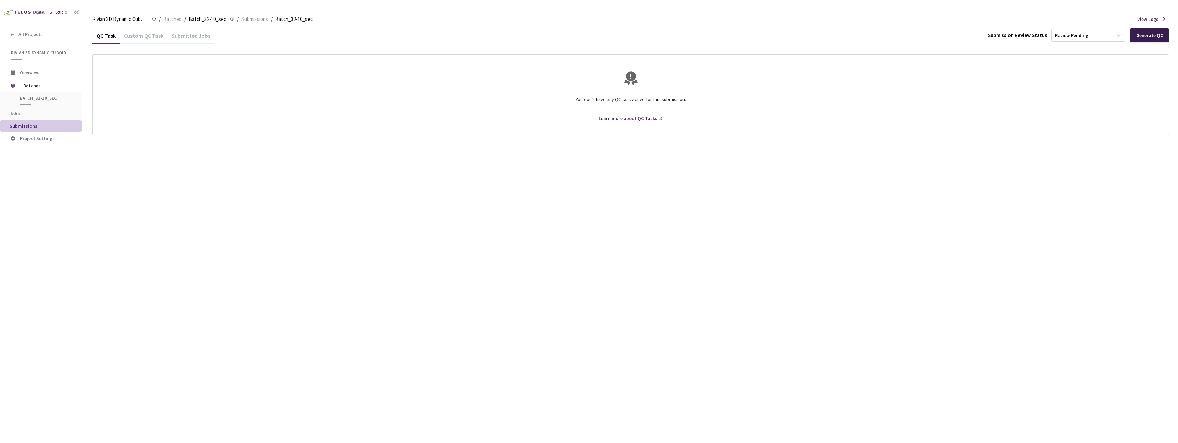
click at [1149, 39] on div "Generate QC" at bounding box center [1149, 35] width 39 height 14
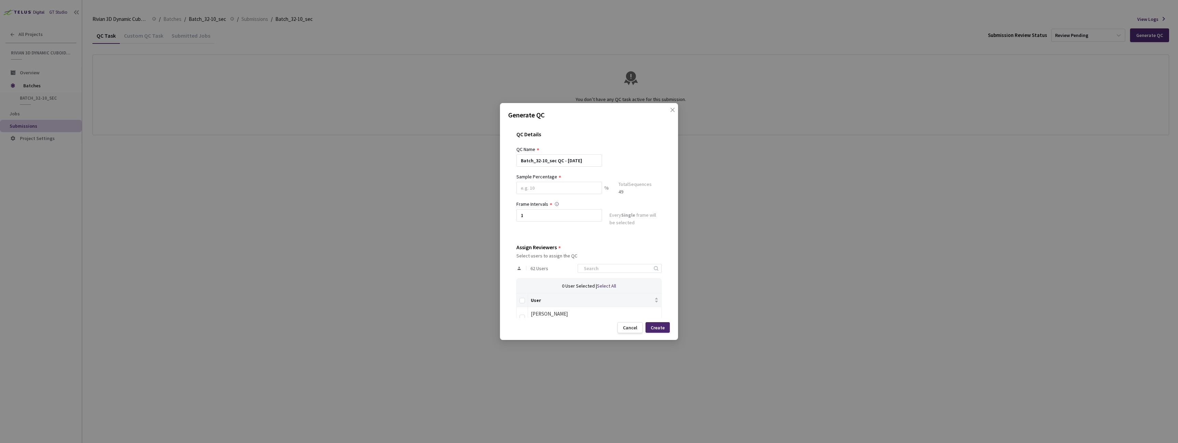
click at [541, 194] on div at bounding box center [559, 197] width 86 height 6
click at [542, 191] on input at bounding box center [559, 188] width 86 height 12
type input "60"
click at [630, 128] on div "QC Details QC Name Batch_32-10_sec QC - 27 Aug, 2025 Sample Percentage 60 % Sam…" at bounding box center [589, 220] width 162 height 195
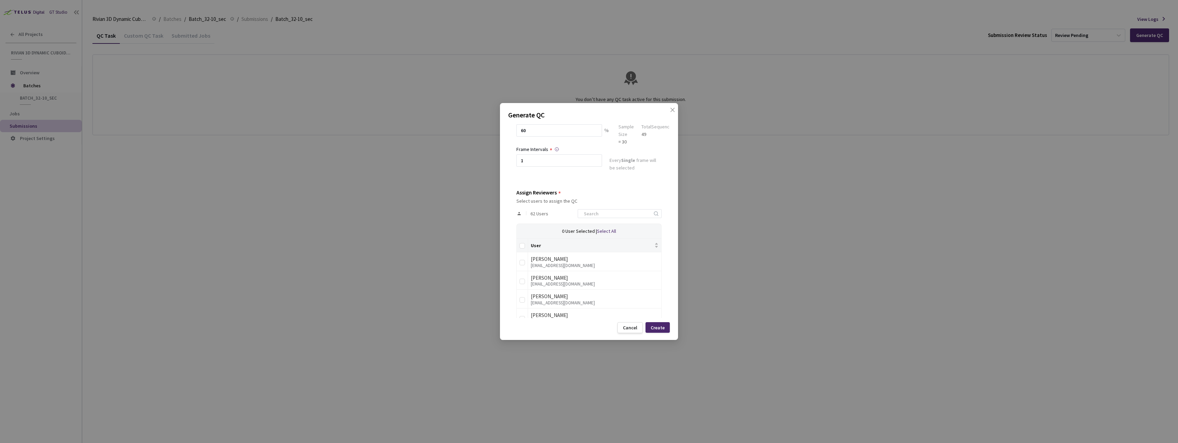
scroll to position [69, 0]
click at [604, 199] on input at bounding box center [616, 202] width 73 height 8
type input "@rivian"
click at [526, 234] on th at bounding box center [522, 234] width 11 height 14
click at [522, 235] on input "Select all" at bounding box center [521, 233] width 5 height 5
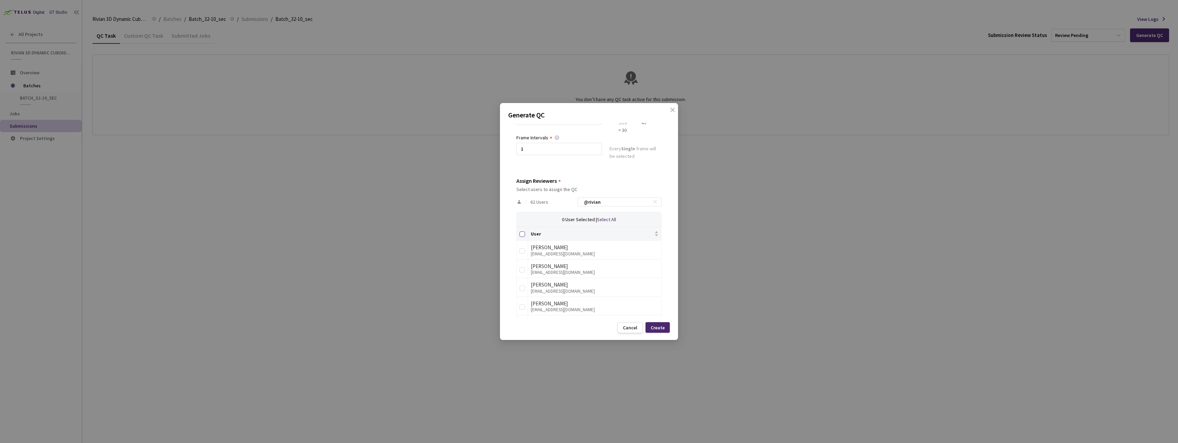
checkbox input "true"
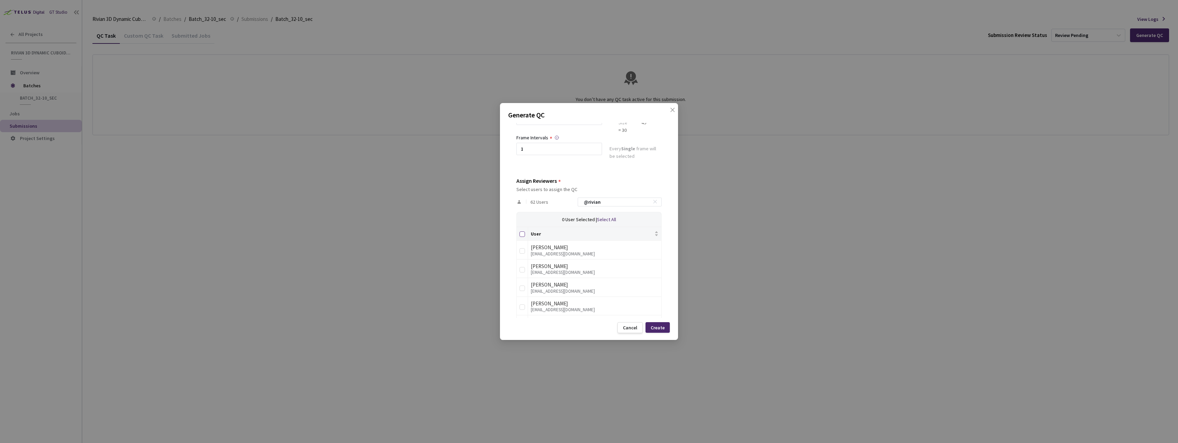
checkbox input "true"
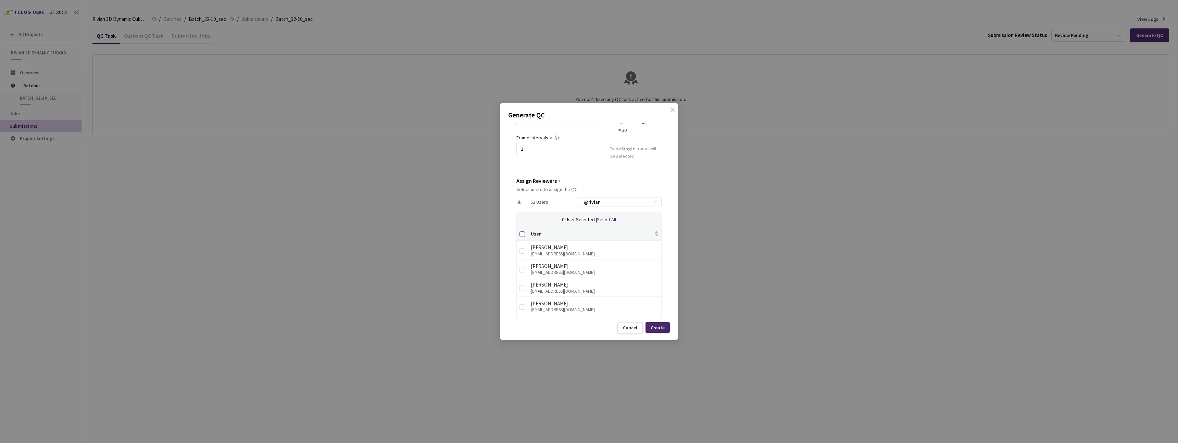
checkbox input "true"
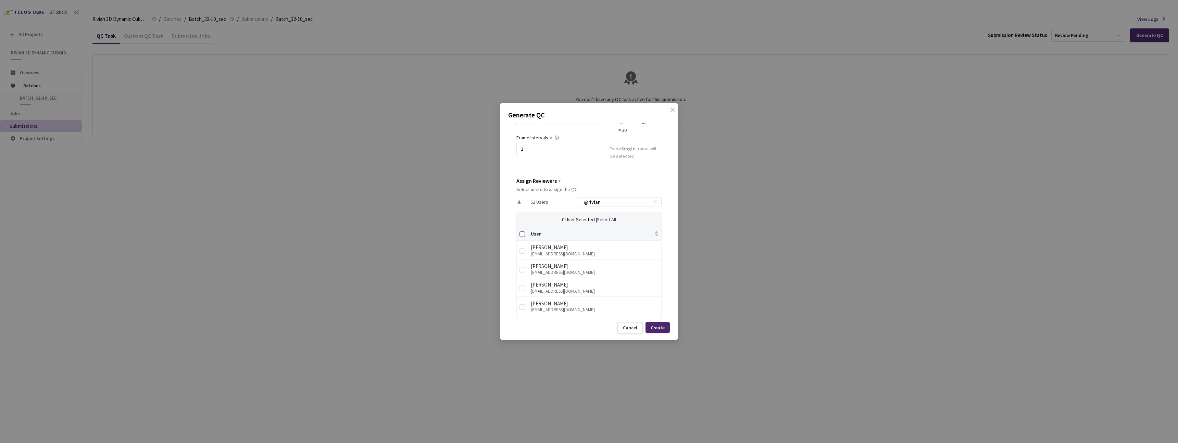
checkbox input "true"
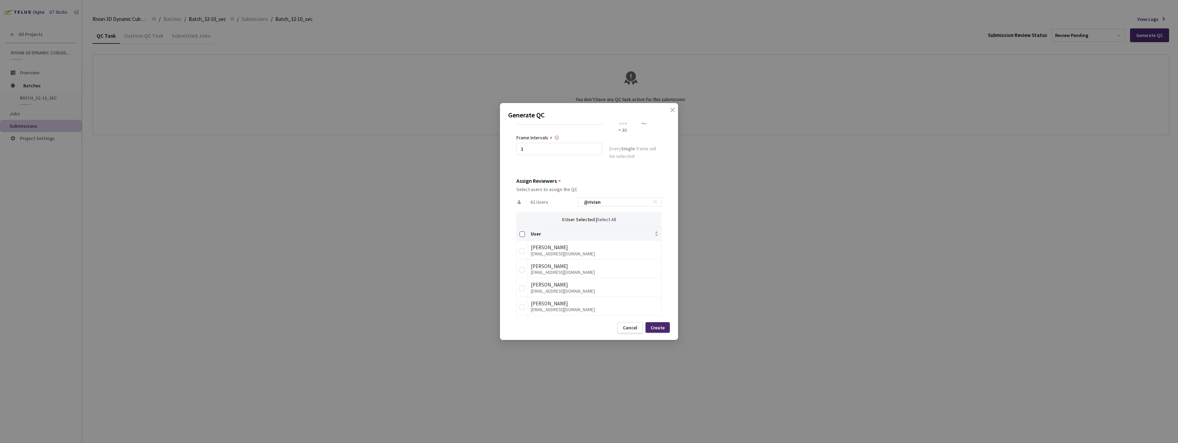
checkbox input "true"
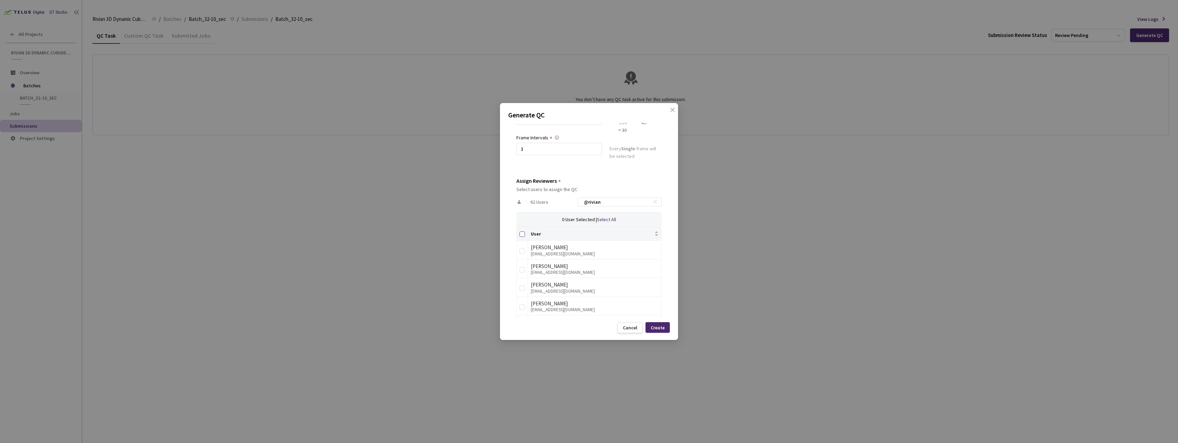
checkbox input "true"
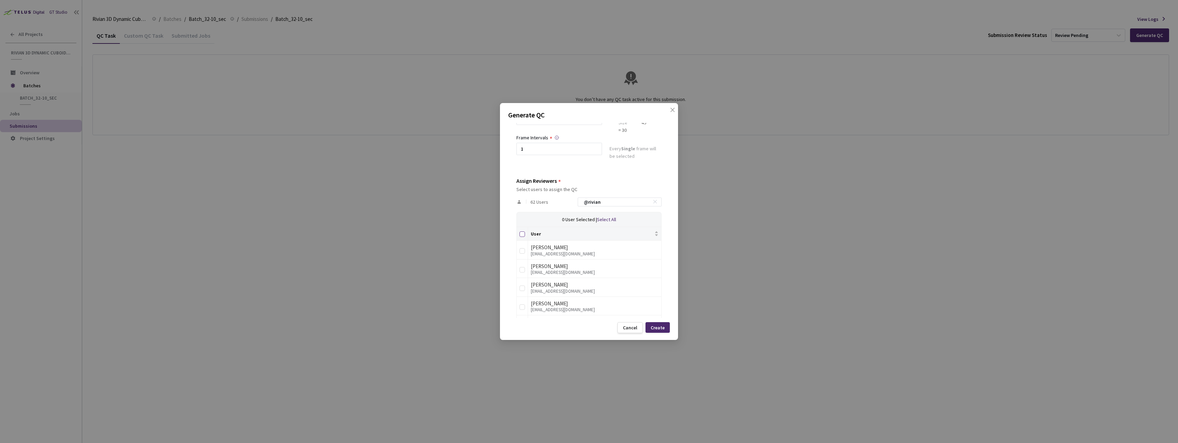
checkbox input "true"
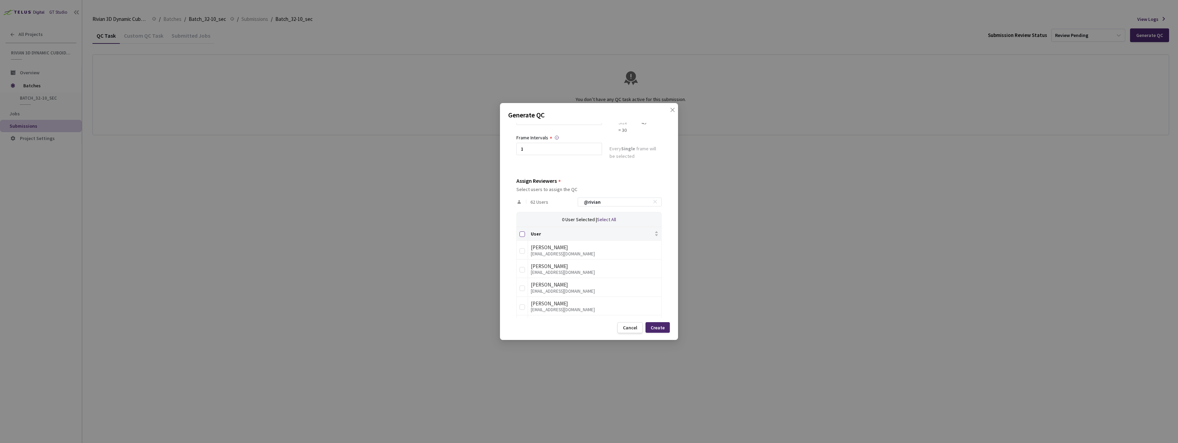
checkbox input "true"
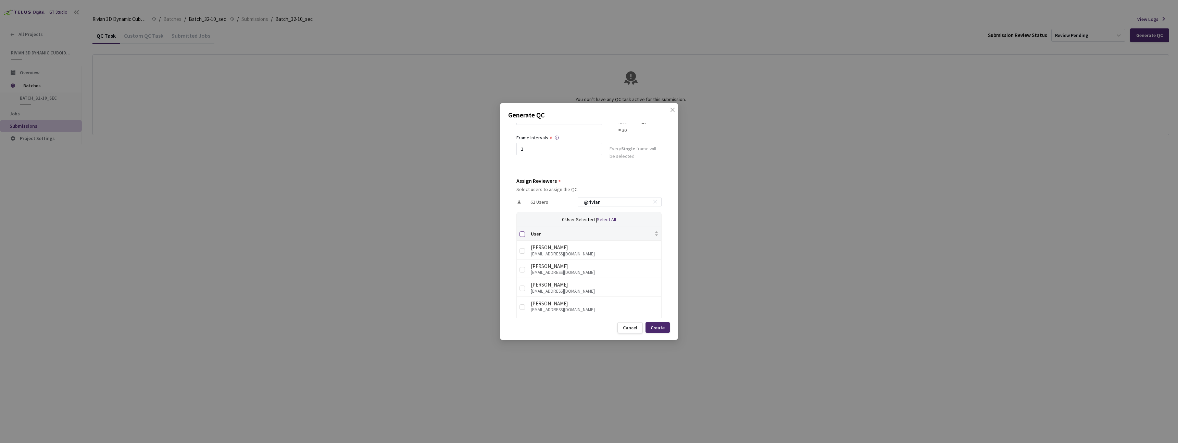
checkbox input "true"
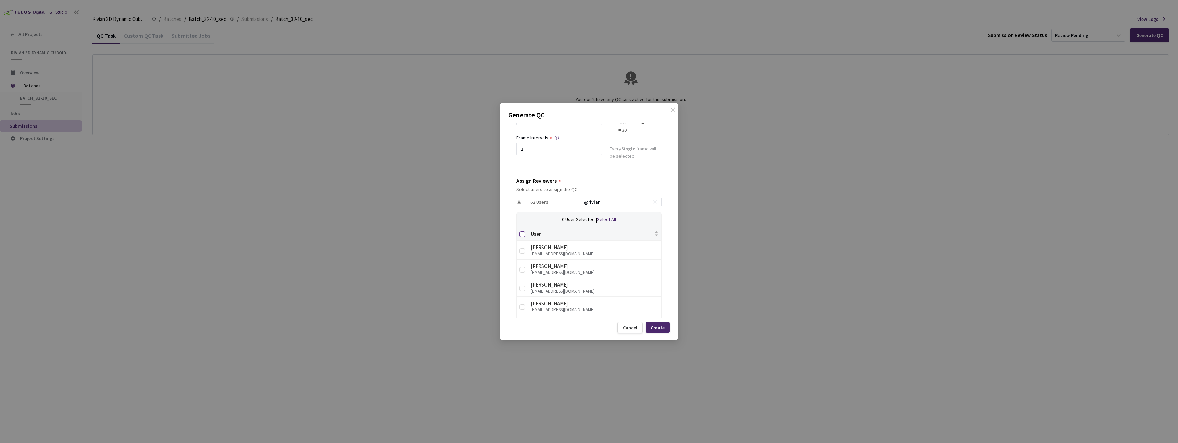
checkbox input "true"
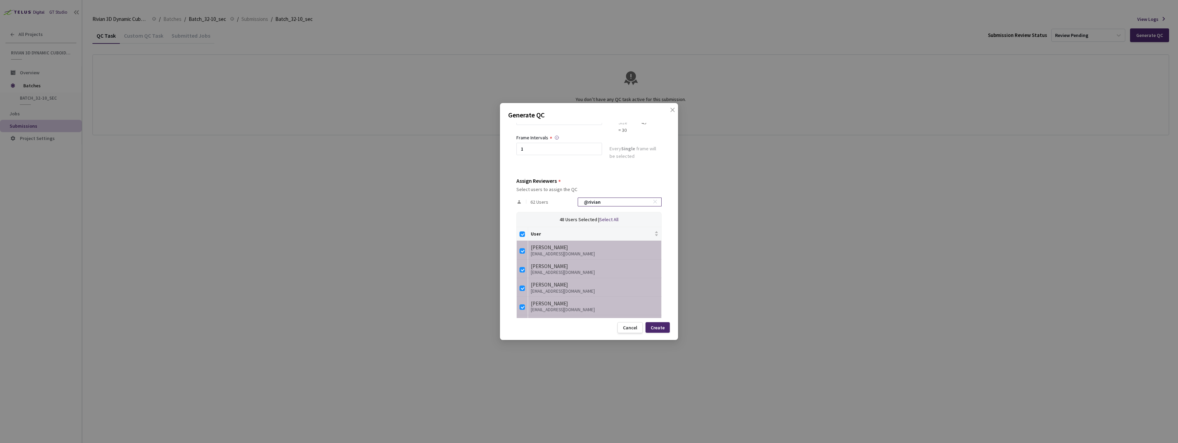
click at [634, 202] on input "@rivian" at bounding box center [616, 202] width 73 height 8
checkbox input "false"
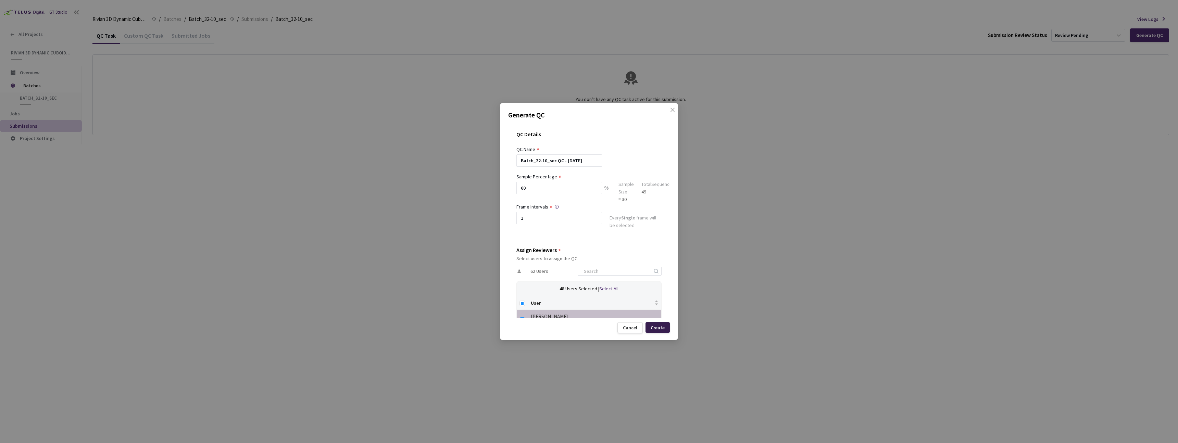
click at [664, 328] on div "Create" at bounding box center [658, 327] width 14 height 5
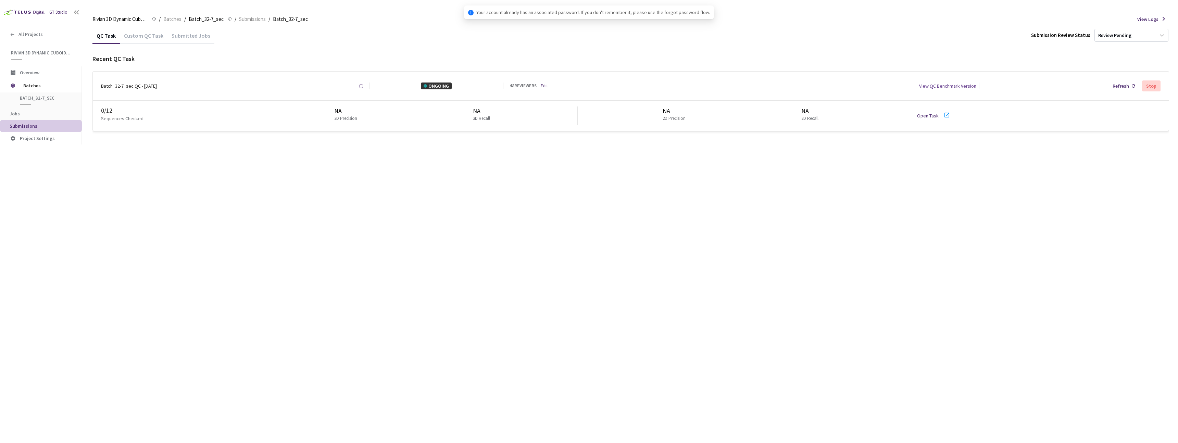
click at [303, 360] on div "QC Task Custom QC Task Submitted Jobs Submission Review Status Review Pending R…" at bounding box center [630, 235] width 1077 height 416
click at [175, 18] on span "Batches" at bounding box center [172, 19] width 18 height 8
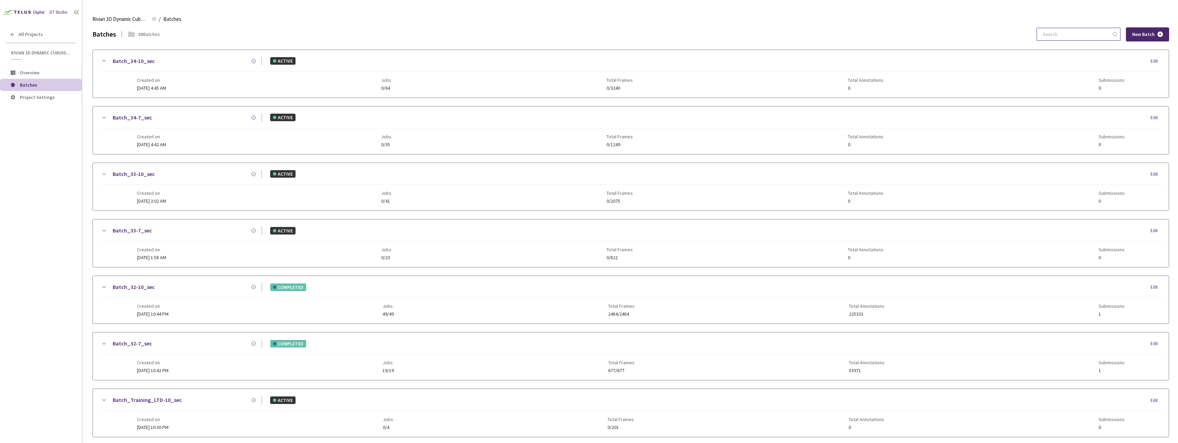
click at [1082, 37] on input at bounding box center [1075, 34] width 73 height 12
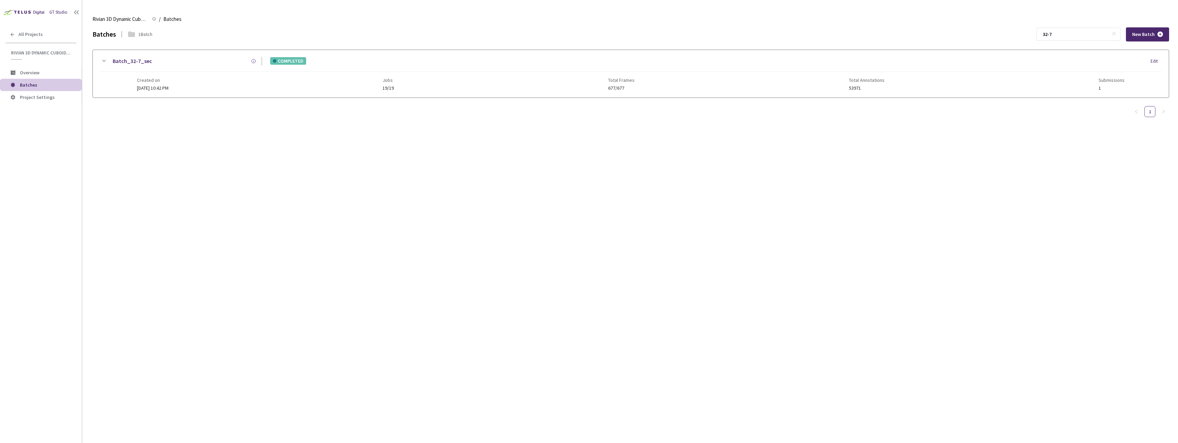
type input "32-7"
click at [361, 159] on div "Batches 1 Batch 32-7 New Batch Batch_32-7_sec COMPLETED Edit Created on [DATE] …" at bounding box center [630, 235] width 1077 height 416
click at [372, 83] on div "Created on [DATE] 10:42 PM Jobs 19/19 Total Frames 677/677 Total Annotations 53…" at bounding box center [631, 81] width 988 height 19
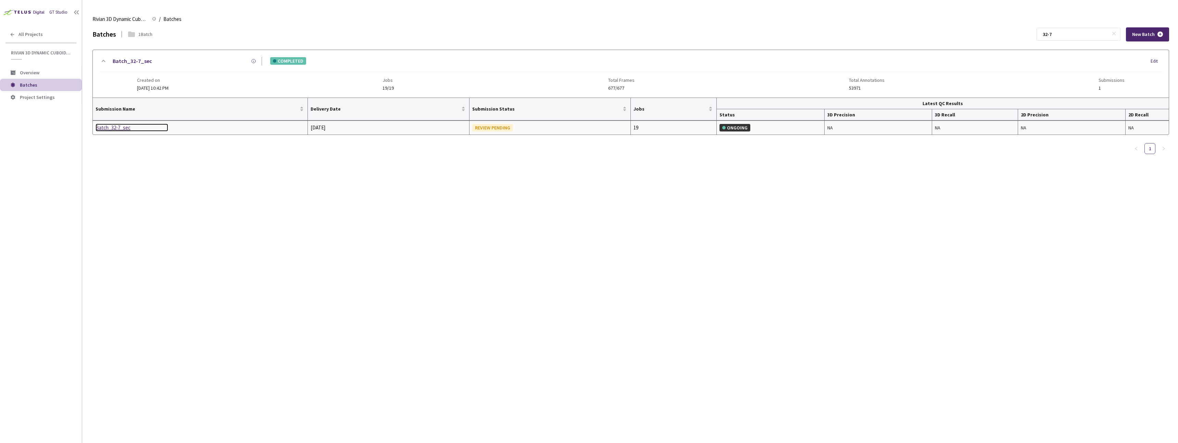
click at [114, 128] on div "Batch_32-7_sec" at bounding box center [132, 128] width 73 height 8
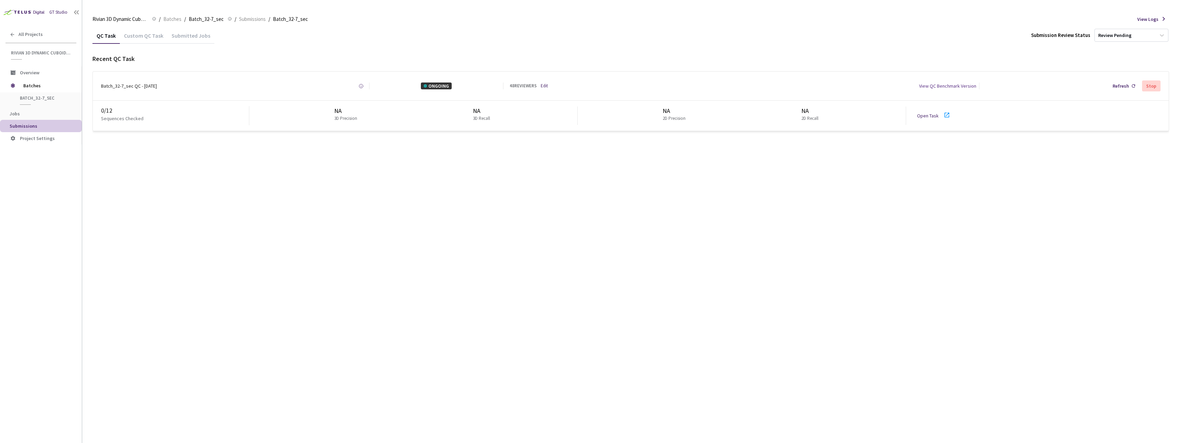
click at [327, 171] on div "QC Task Custom QC Task Submitted Jobs Submission Review Status Review Pending R…" at bounding box center [630, 235] width 1077 height 416
click at [504, 324] on div "QC Task Custom QC Task Submitted Jobs Submission Review Status Review Pending R…" at bounding box center [630, 235] width 1077 height 416
drag, startPoint x: 549, startPoint y: 188, endPoint x: 556, endPoint y: 184, distance: 8.0
click at [550, 187] on div "QC Task Custom QC Task Submitted Jobs Submission Review Status Review Pending R…" at bounding box center [630, 235] width 1077 height 416
click at [931, 116] on link "Open Task" at bounding box center [928, 116] width 22 height 6
